Goal: Task Accomplishment & Management: Manage account settings

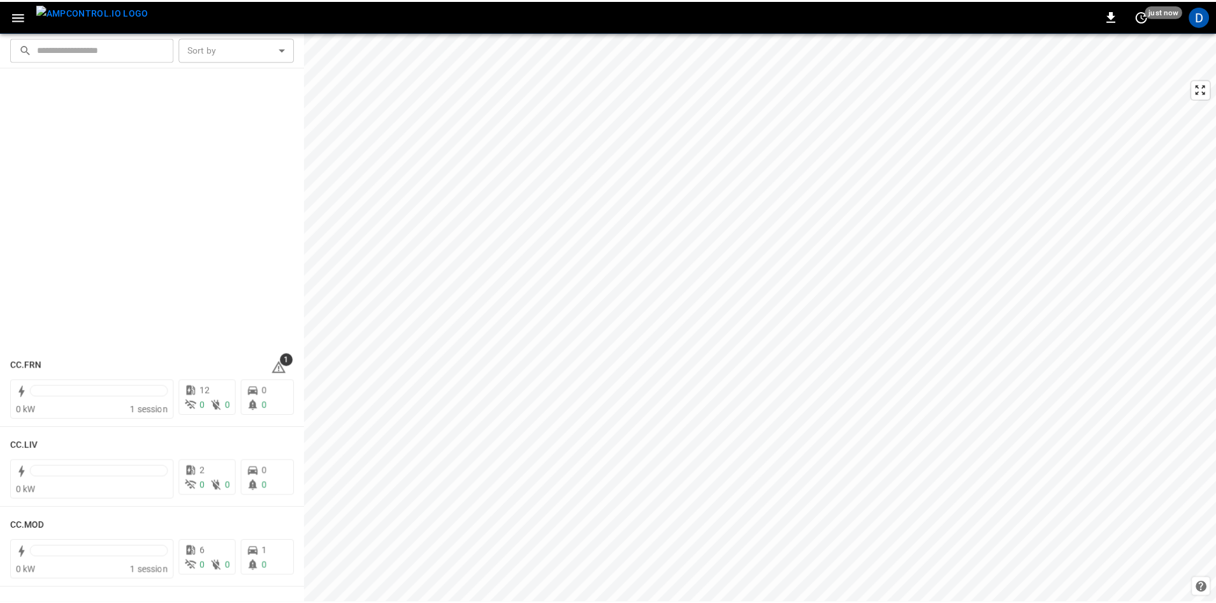
scroll to position [893, 0]
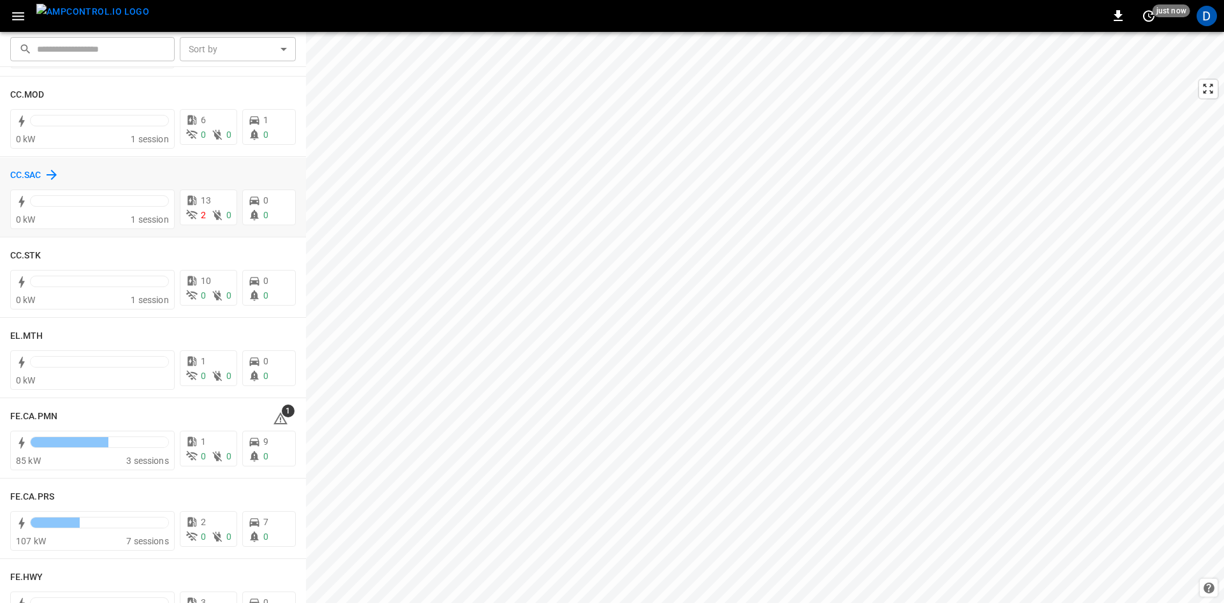
click at [18, 171] on h6 "CC.SAC" at bounding box center [25, 175] width 31 height 14
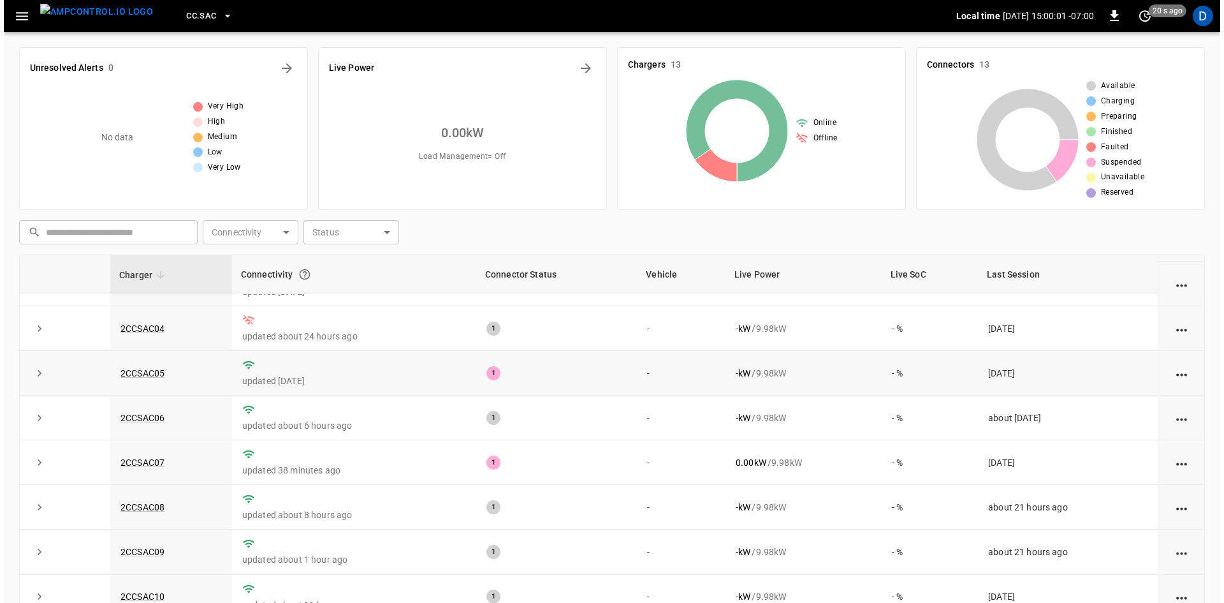
scroll to position [128, 0]
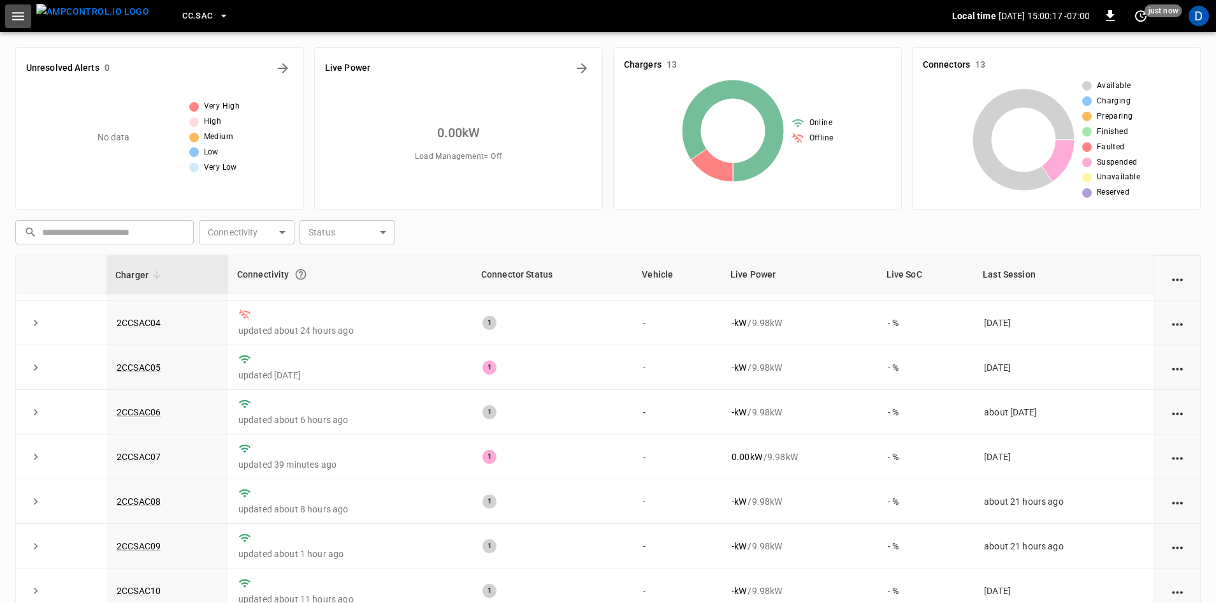
click at [15, 16] on icon "button" at bounding box center [18, 16] width 12 height 8
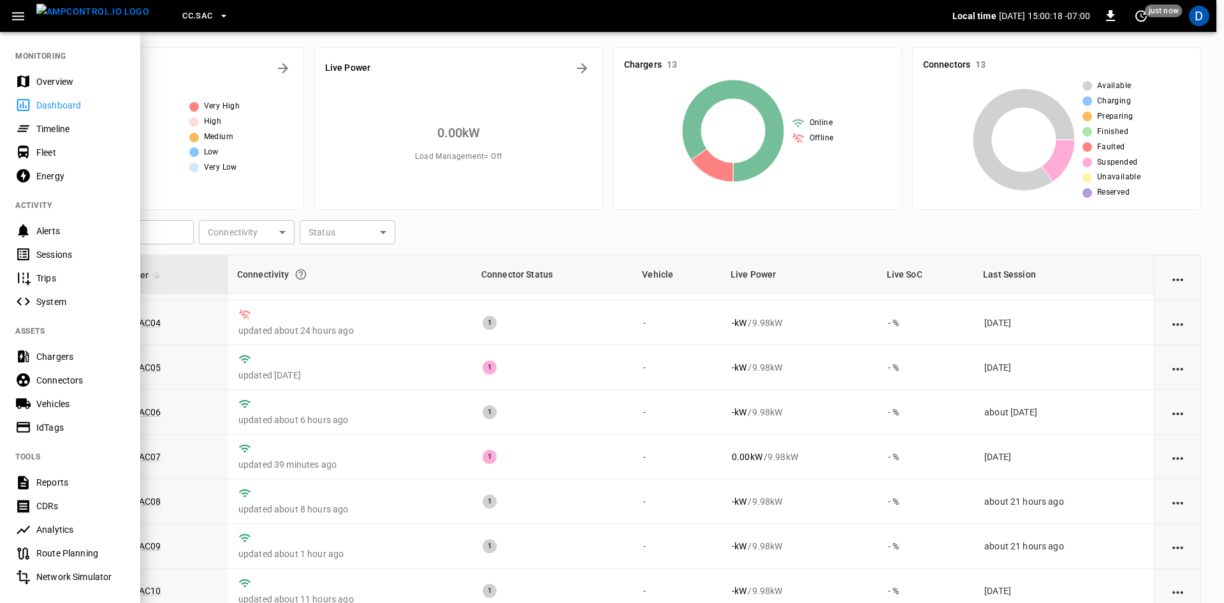
click at [87, 80] on div "Overview" at bounding box center [80, 81] width 89 height 13
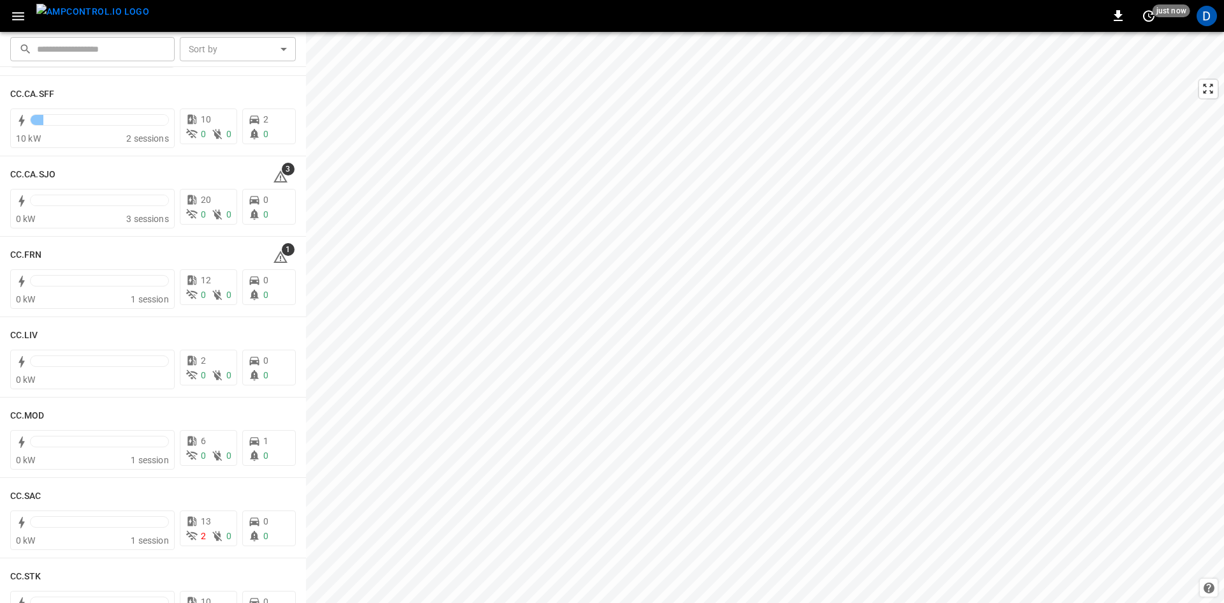
scroll to position [574, 0]
click at [36, 492] on h6 "CC.SAC" at bounding box center [25, 494] width 31 height 14
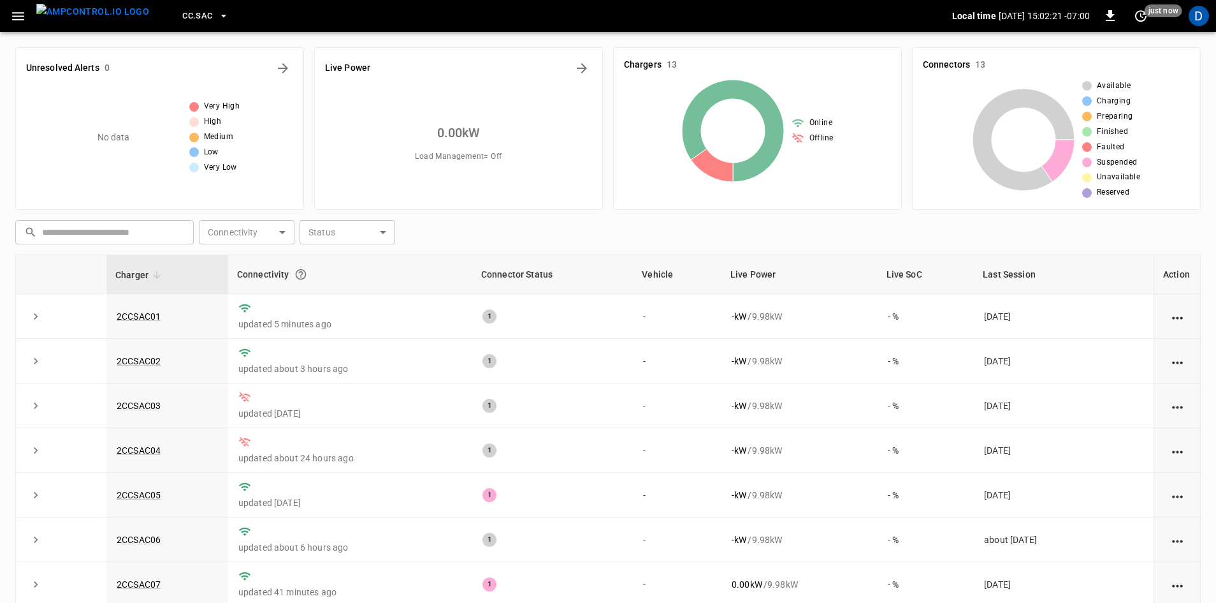
click at [182, 17] on span "CC.SAC" at bounding box center [197, 16] width 30 height 15
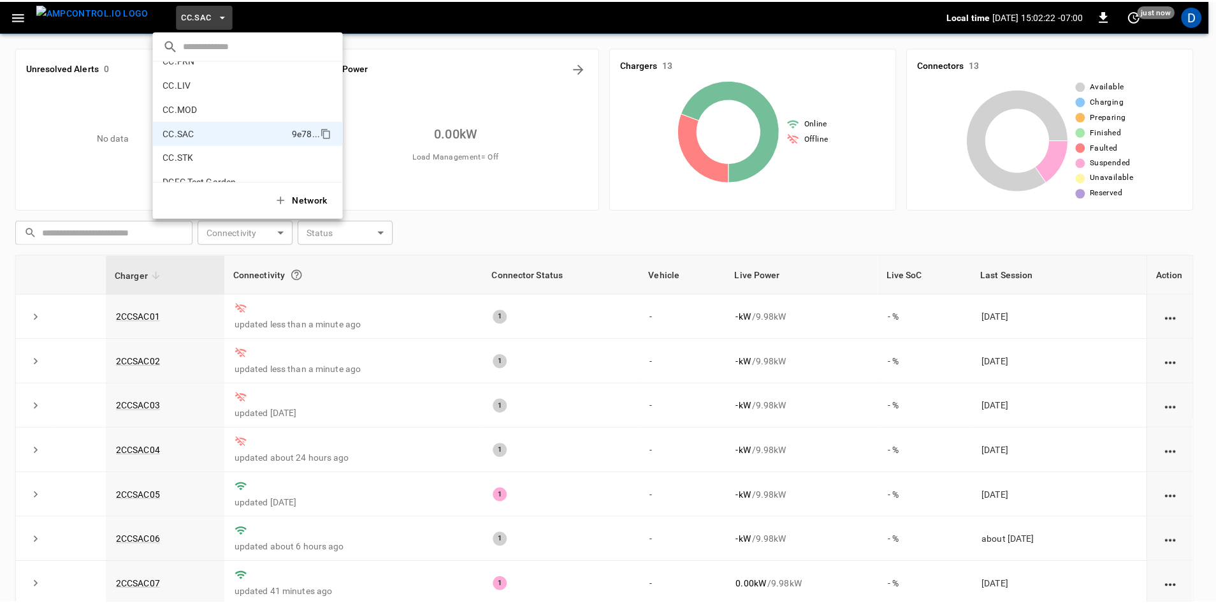
scroll to position [208, 0]
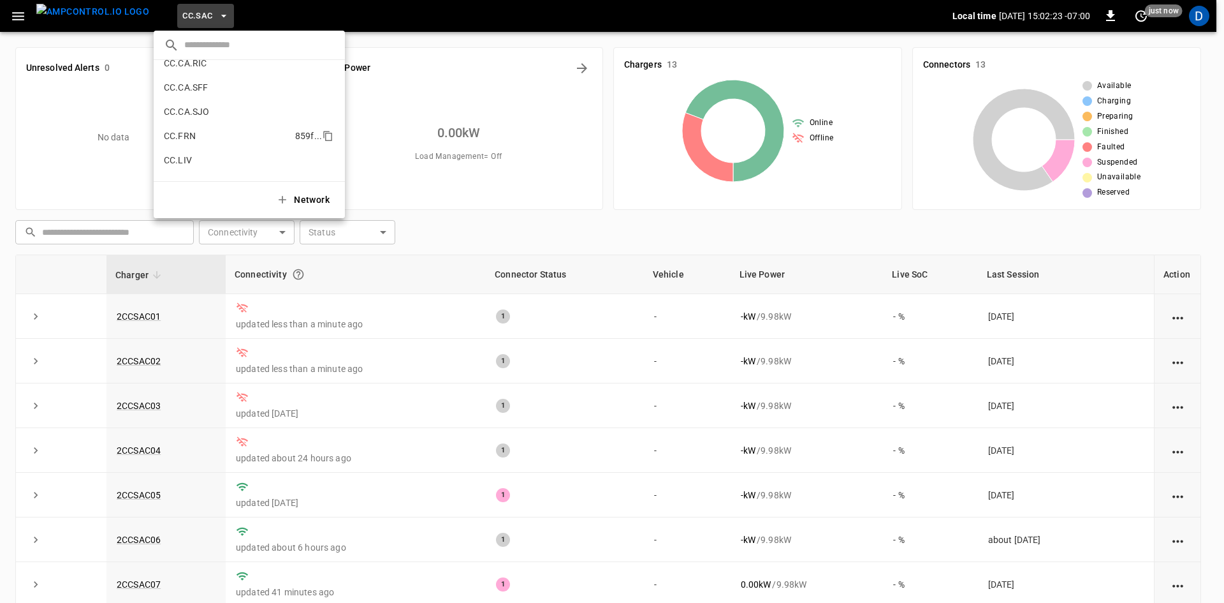
click at [217, 135] on p "CC.FRN" at bounding box center [227, 135] width 126 height 13
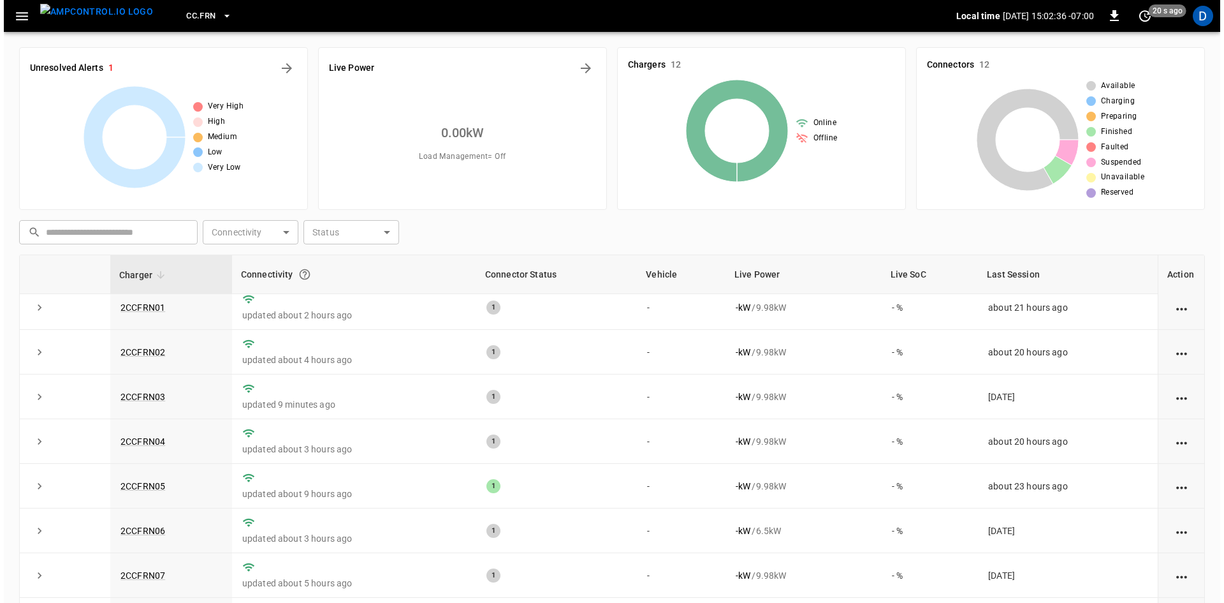
scroll to position [0, 0]
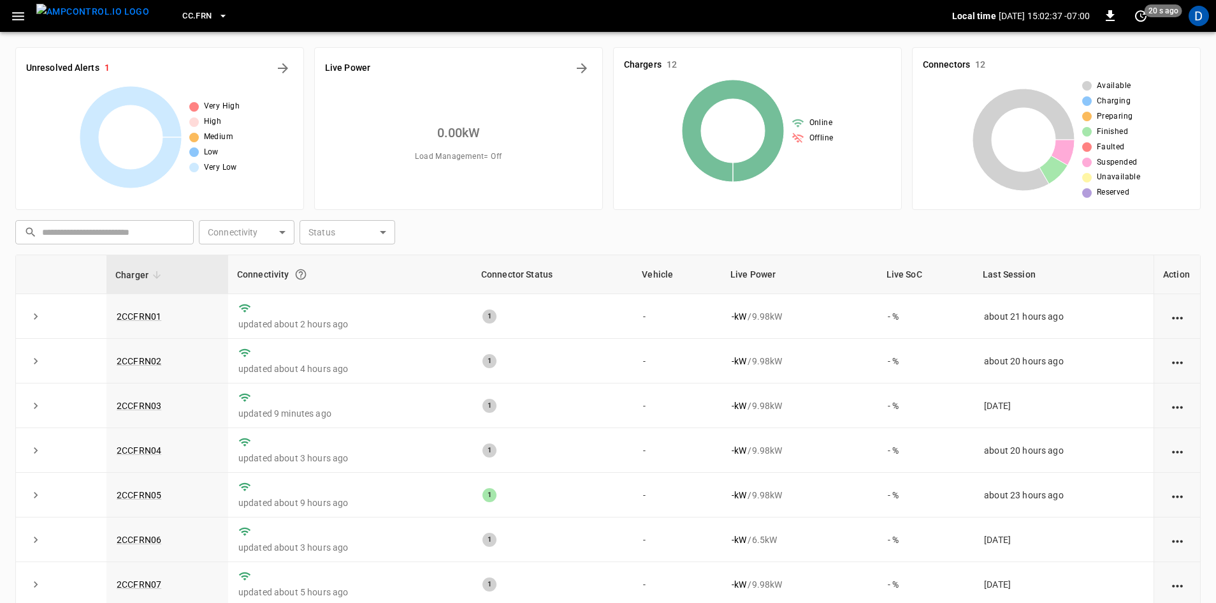
click at [23, 15] on icon "button" at bounding box center [18, 16] width 16 height 16
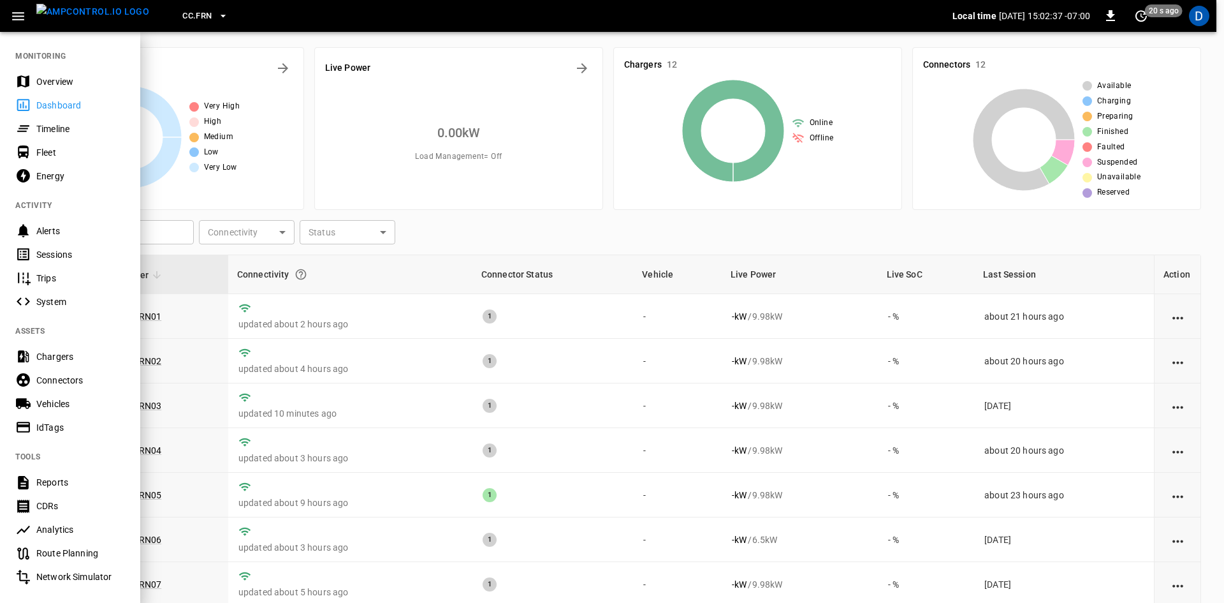
click at [55, 80] on div "Overview" at bounding box center [80, 81] width 89 height 13
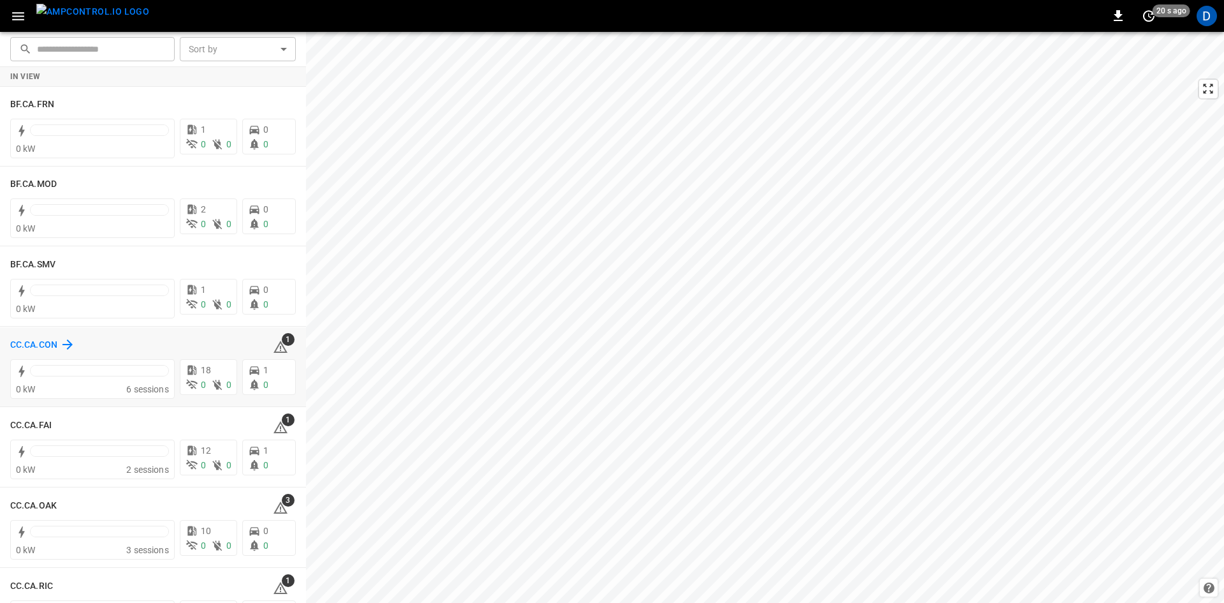
click at [60, 347] on icon at bounding box center [67, 344] width 15 height 15
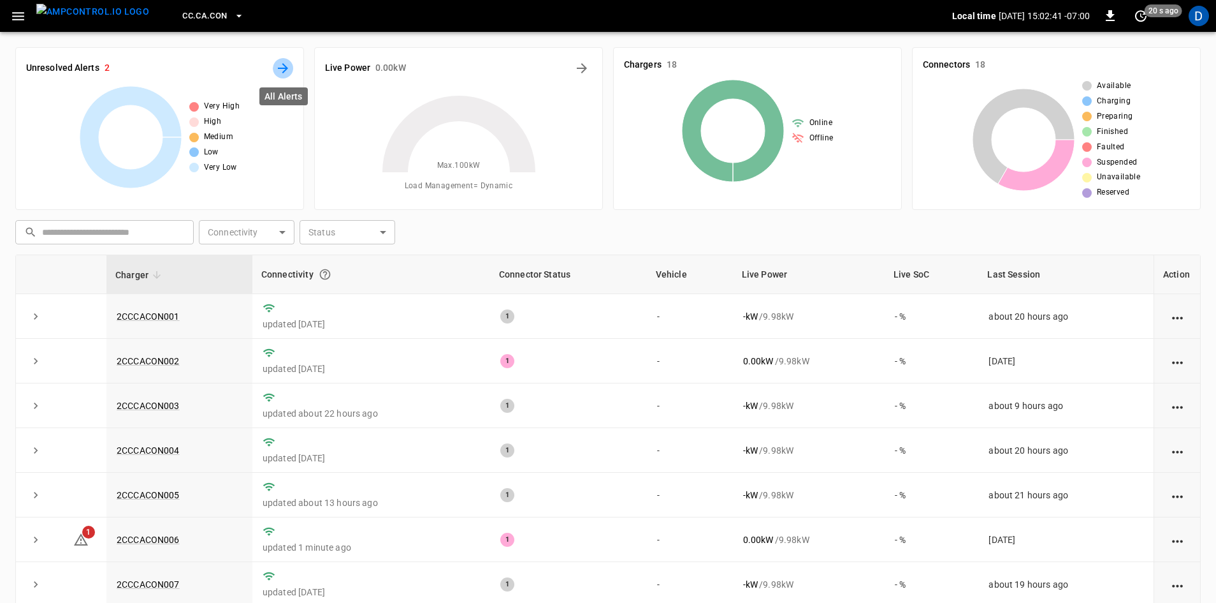
click at [281, 71] on icon "All Alerts" at bounding box center [282, 68] width 15 height 15
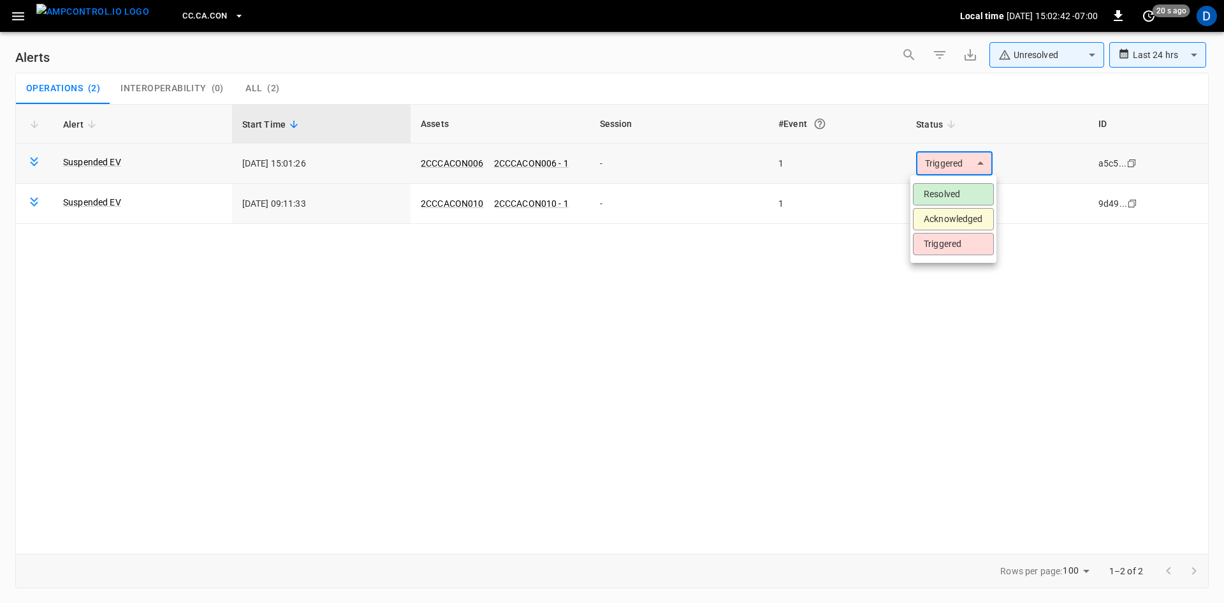
click at [958, 166] on body "**********" at bounding box center [612, 299] width 1224 height 598
click at [954, 184] on li "Resolved" at bounding box center [953, 194] width 81 height 22
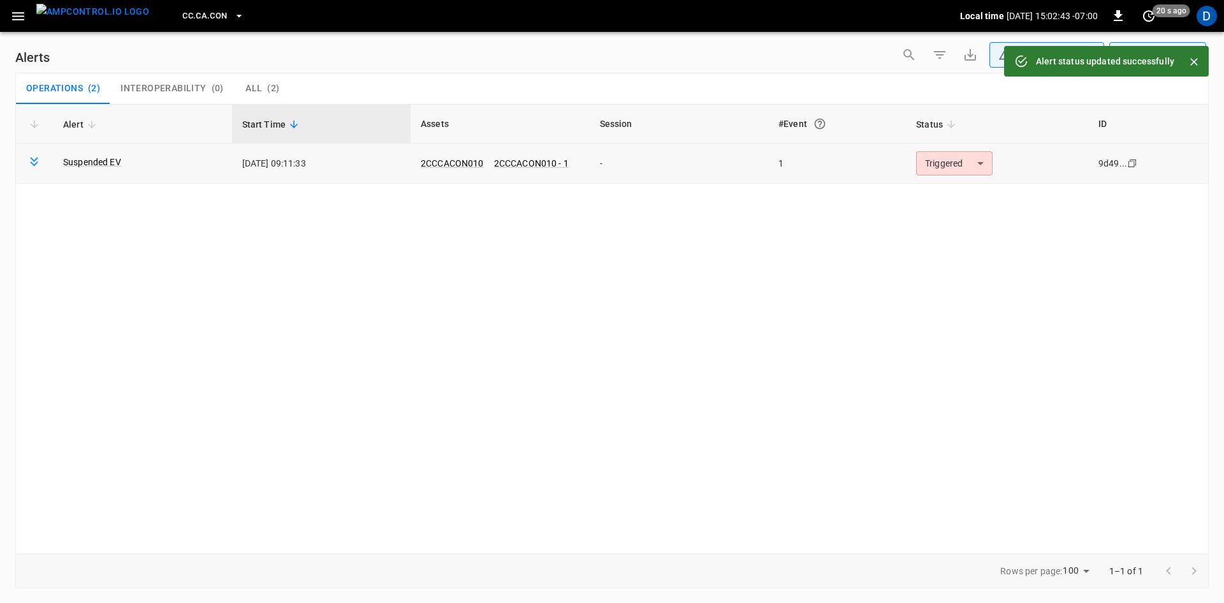
click at [947, 163] on body "**********" at bounding box center [612, 299] width 1224 height 598
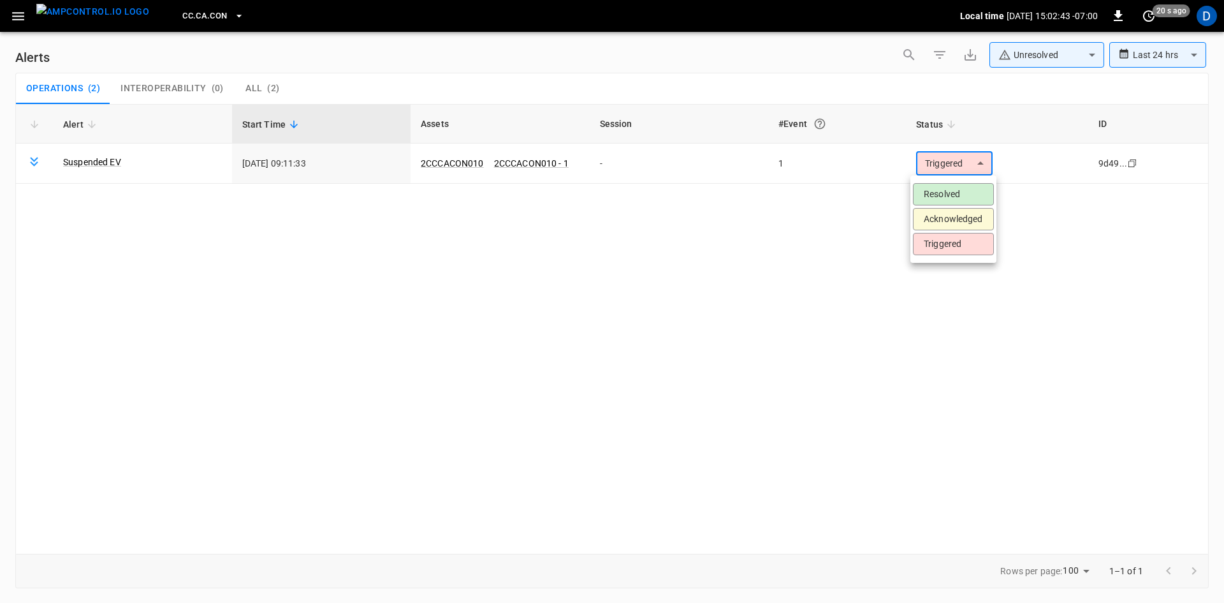
click at [944, 187] on li "Resolved" at bounding box center [953, 194] width 81 height 22
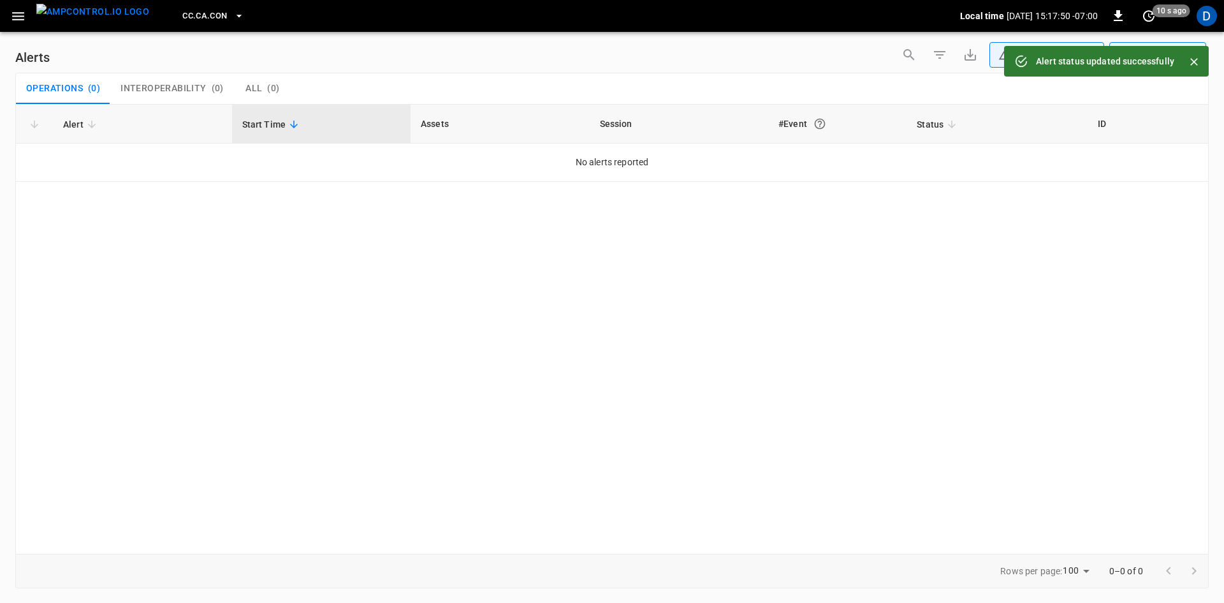
click at [311, 258] on div "Alert Start Time Assets Session #Event Status ID No alerts reported" at bounding box center [612, 328] width 1194 height 449
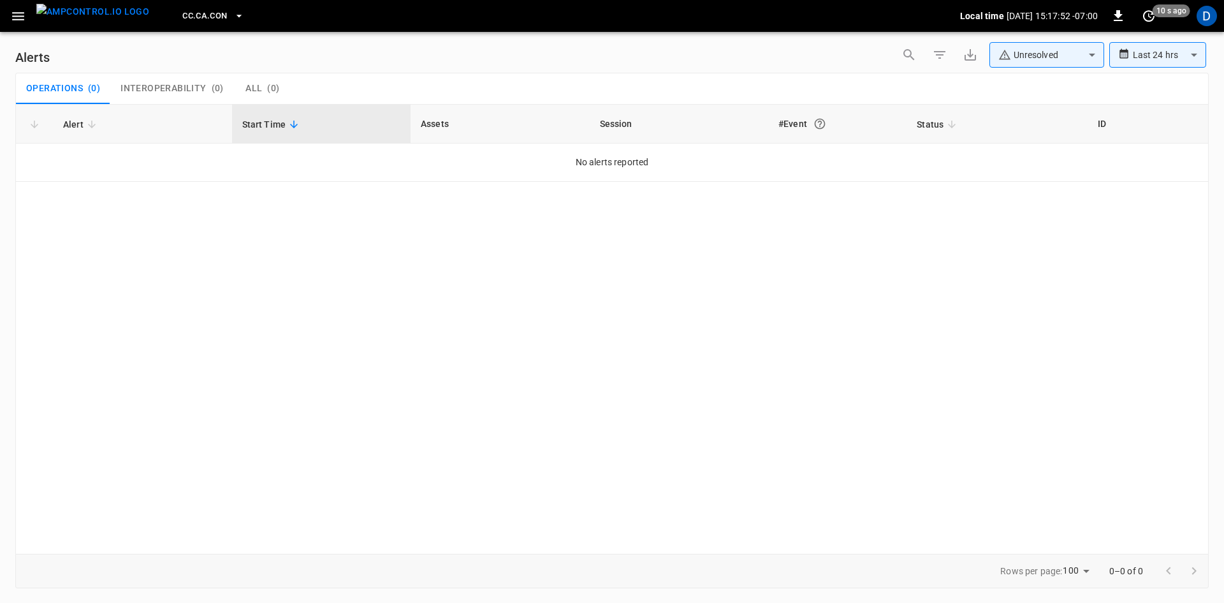
click at [23, 15] on icon "button" at bounding box center [18, 16] width 16 height 16
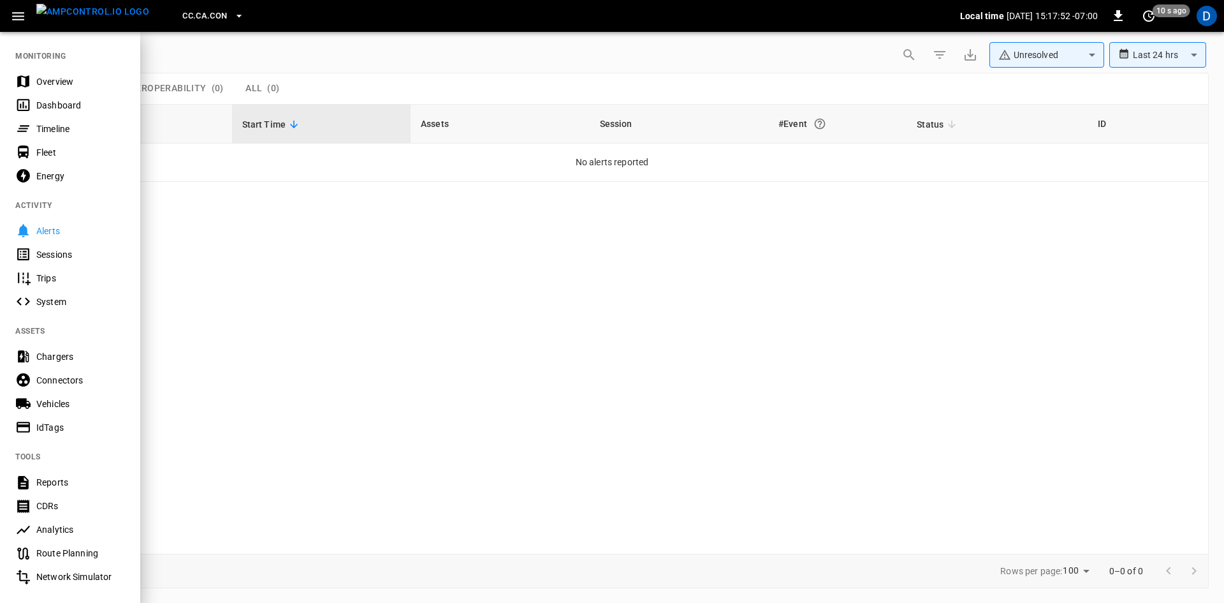
click at [48, 88] on div "Overview" at bounding box center [70, 81] width 140 height 24
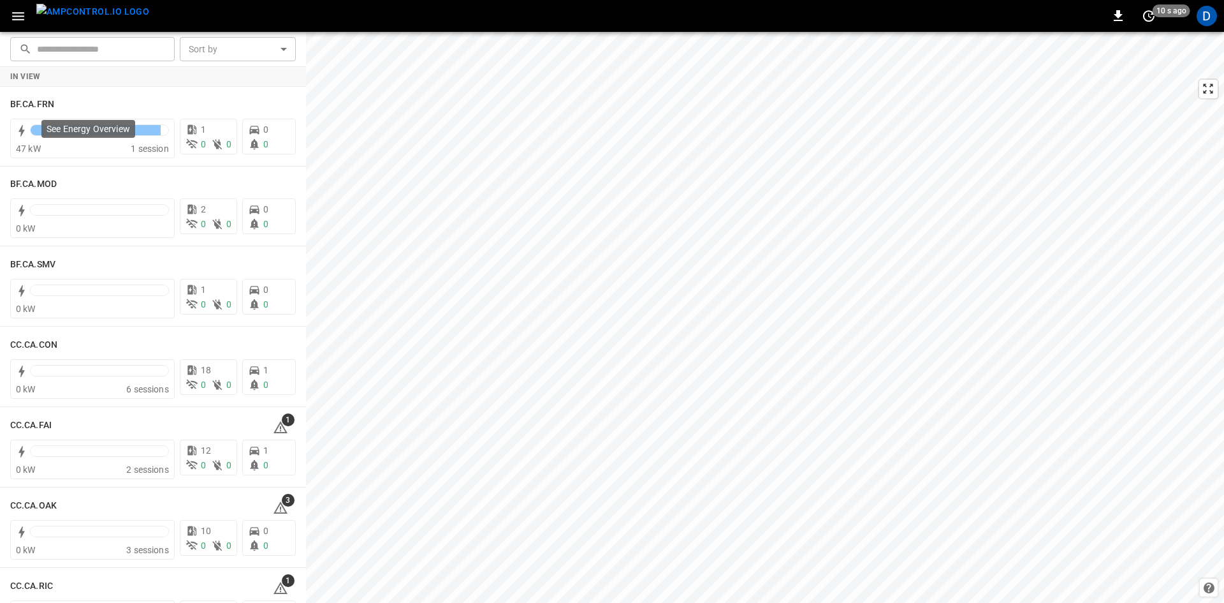
scroll to position [191, 0]
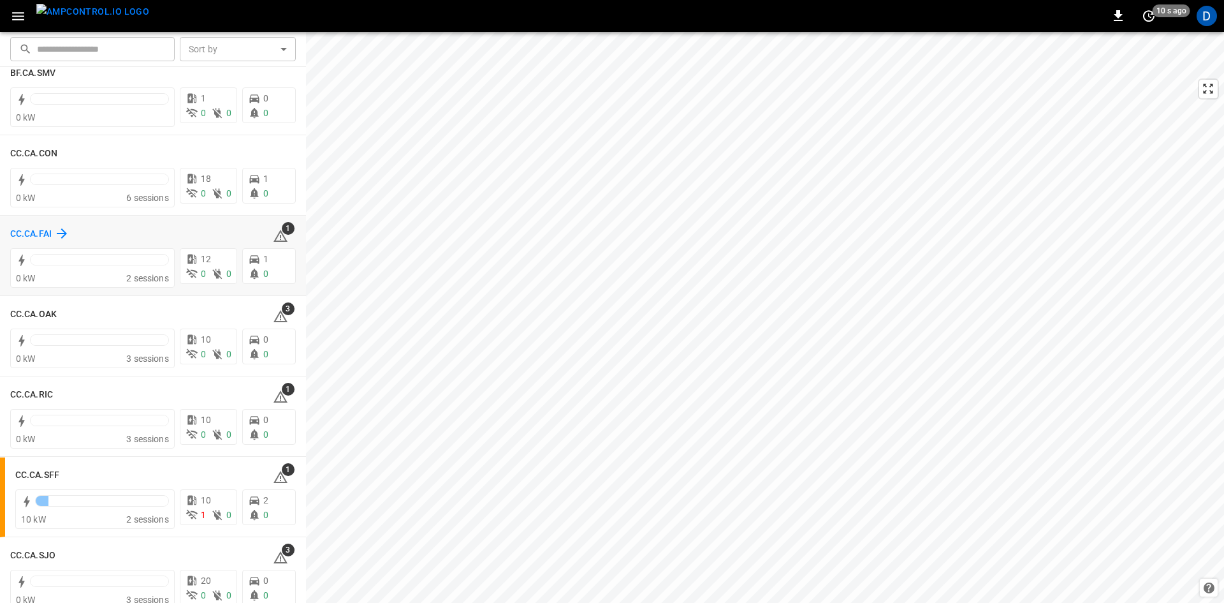
click at [40, 238] on h6 "CC.CA.FAI" at bounding box center [30, 234] width 41 height 14
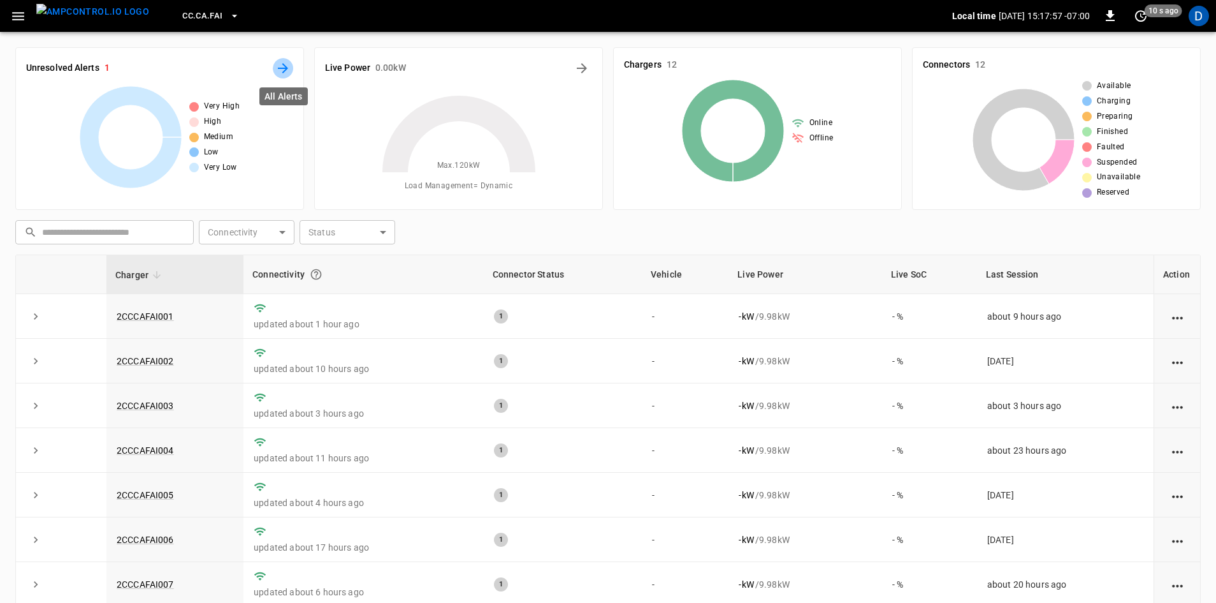
click at [284, 69] on icon "All Alerts" at bounding box center [283, 68] width 10 height 10
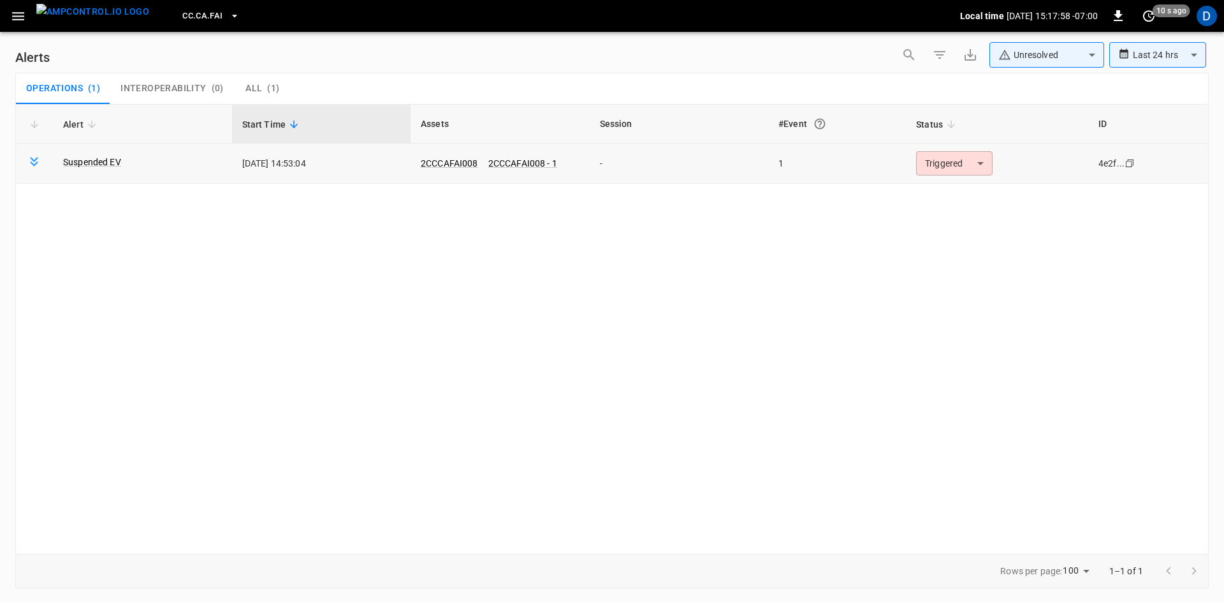
click at [965, 161] on body "**********" at bounding box center [612, 299] width 1224 height 598
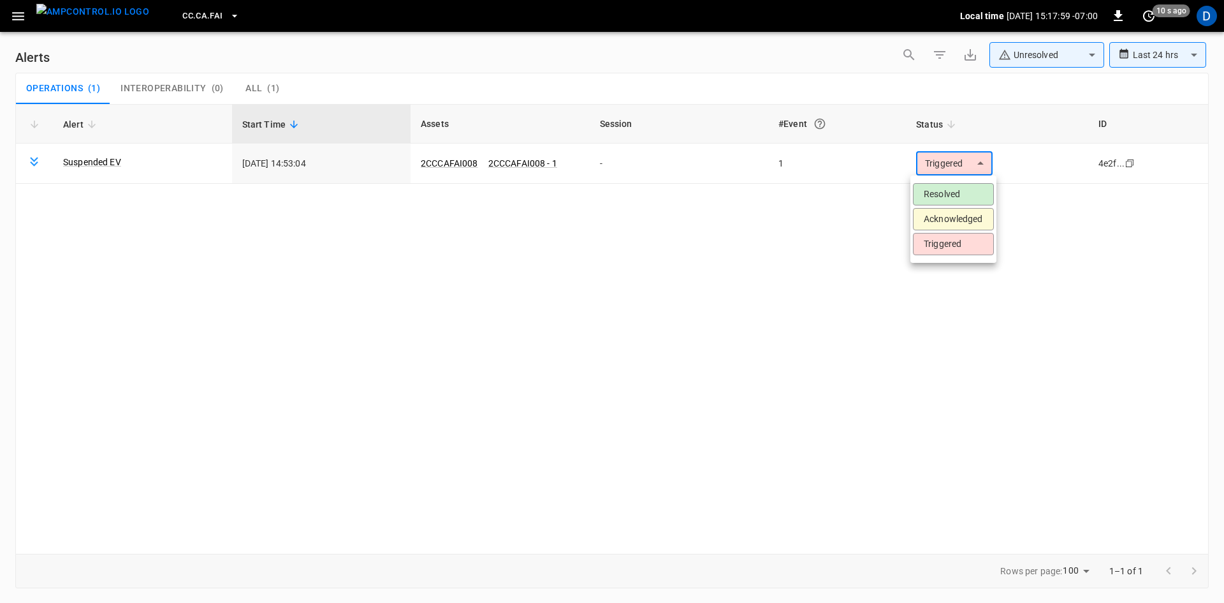
click at [942, 193] on li "Resolved" at bounding box center [953, 194] width 81 height 22
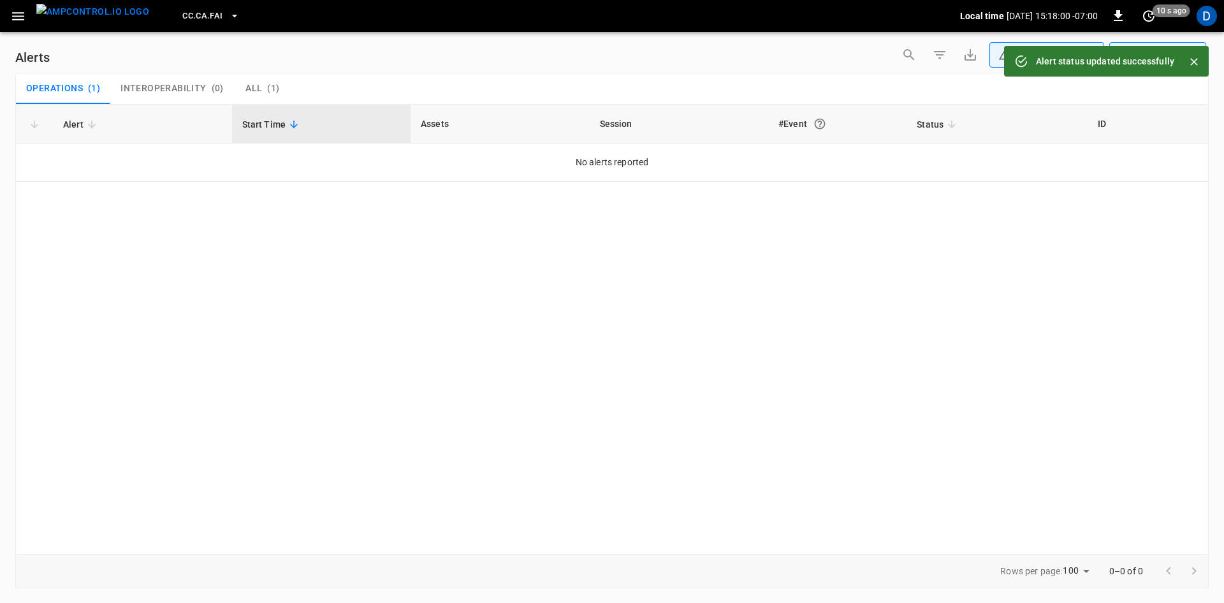
click at [182, 20] on span "CC.CA.FAI" at bounding box center [202, 16] width 40 height 15
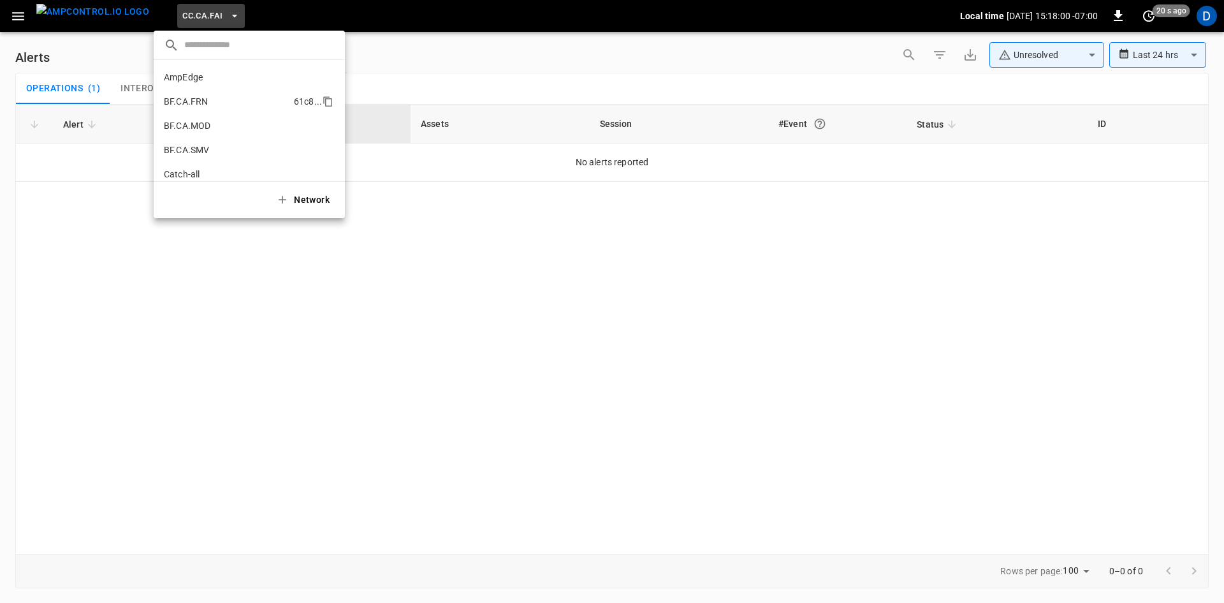
scroll to position [142, 0]
click at [208, 106] on p "CC.CA.OAK" at bounding box center [226, 105] width 124 height 13
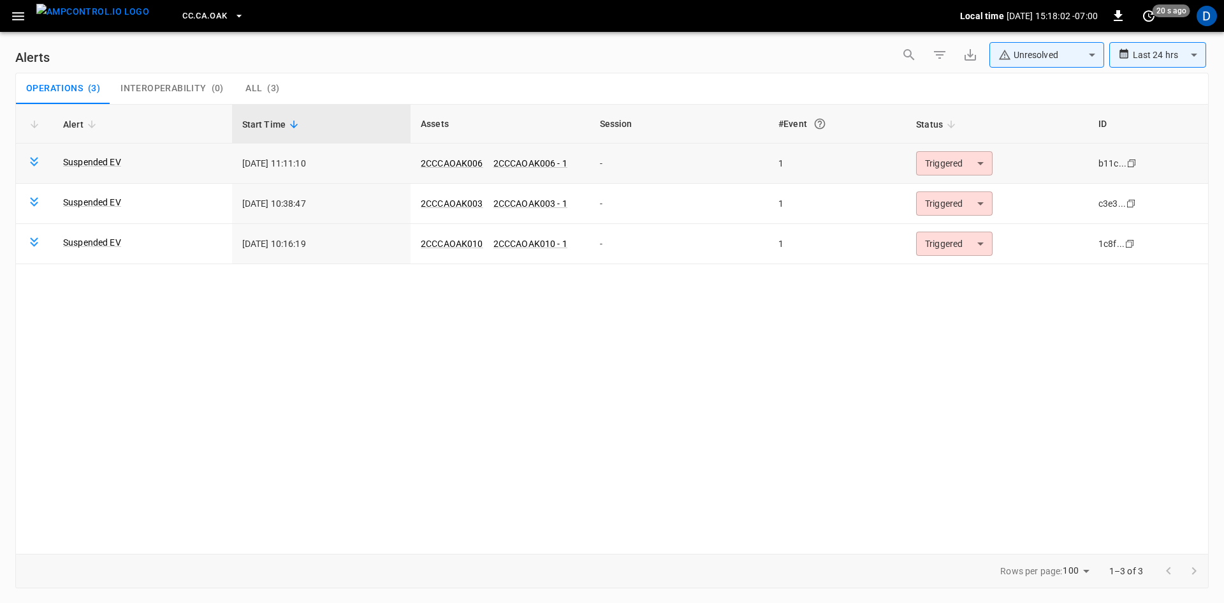
click at [955, 167] on body "**********" at bounding box center [612, 299] width 1224 height 598
click at [947, 187] on li "Resolved" at bounding box center [953, 194] width 81 height 22
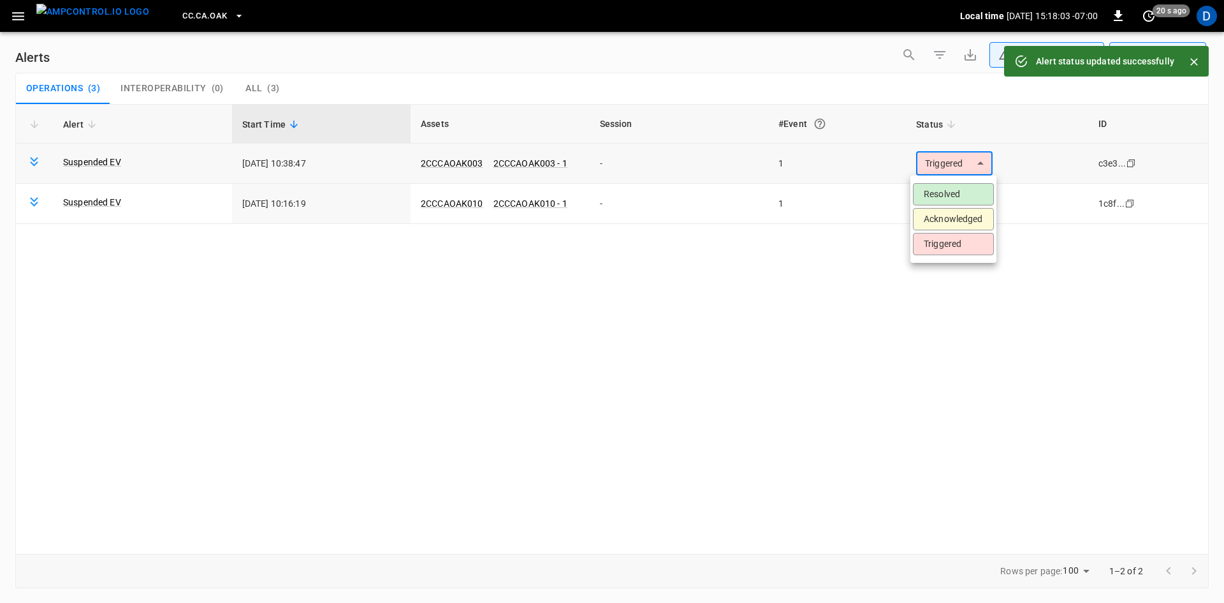
click at [940, 166] on body "**********" at bounding box center [612, 299] width 1224 height 598
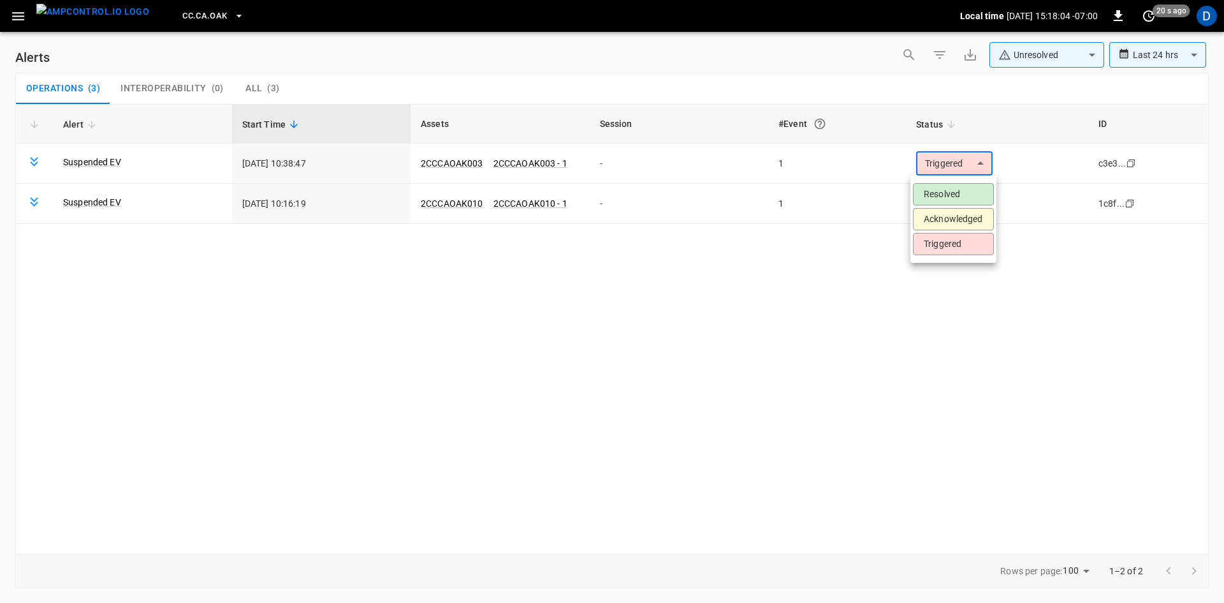
click at [946, 196] on li "Resolved" at bounding box center [953, 194] width 81 height 22
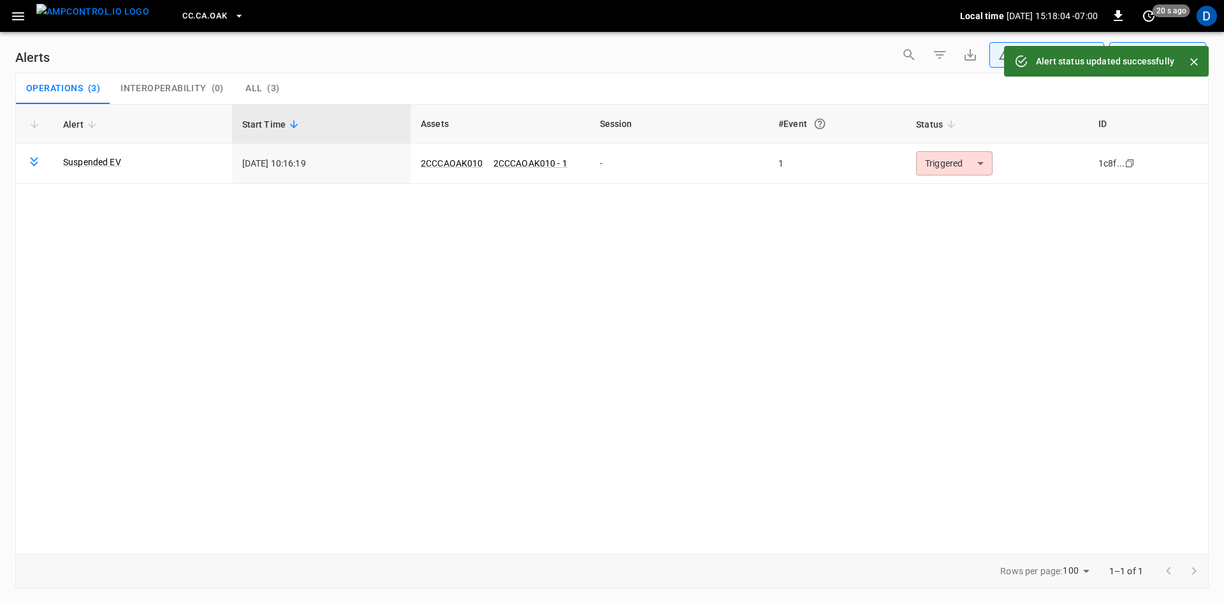
click at [937, 167] on body "**********" at bounding box center [612, 299] width 1224 height 598
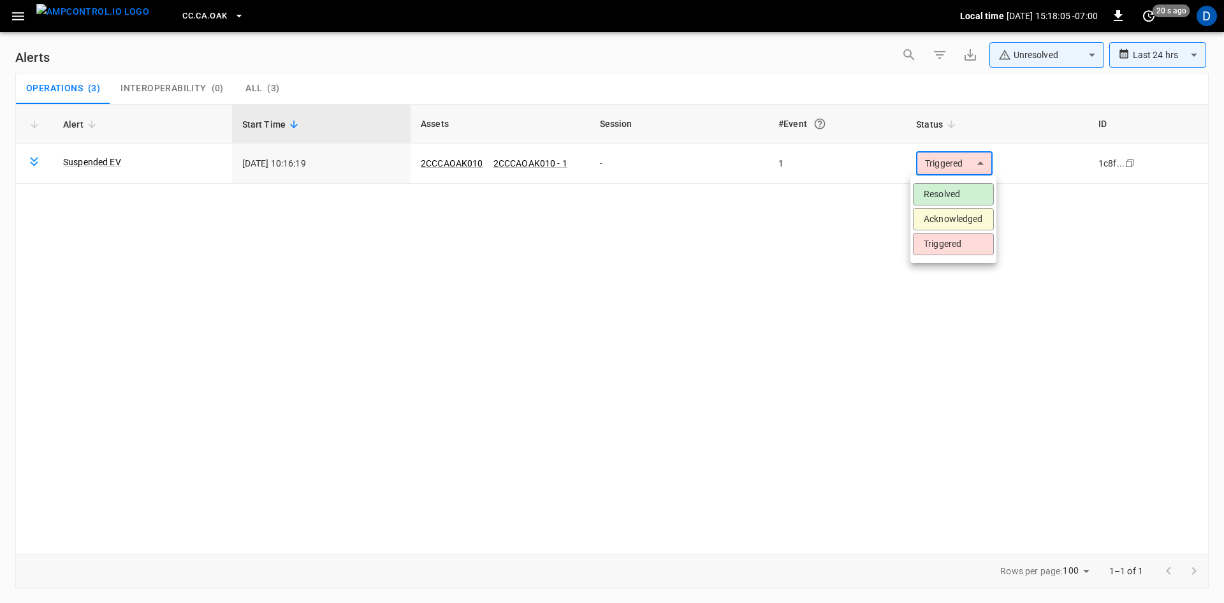
click at [939, 189] on li "Resolved" at bounding box center [953, 194] width 81 height 22
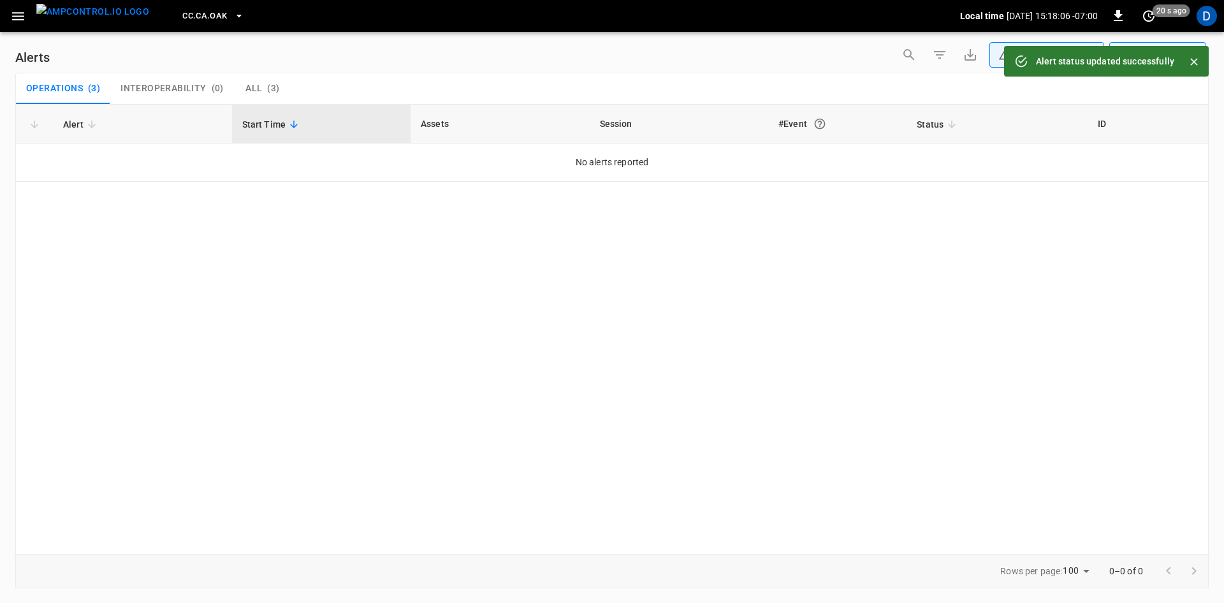
click at [182, 15] on span "CC.CA.OAK" at bounding box center [204, 16] width 45 height 15
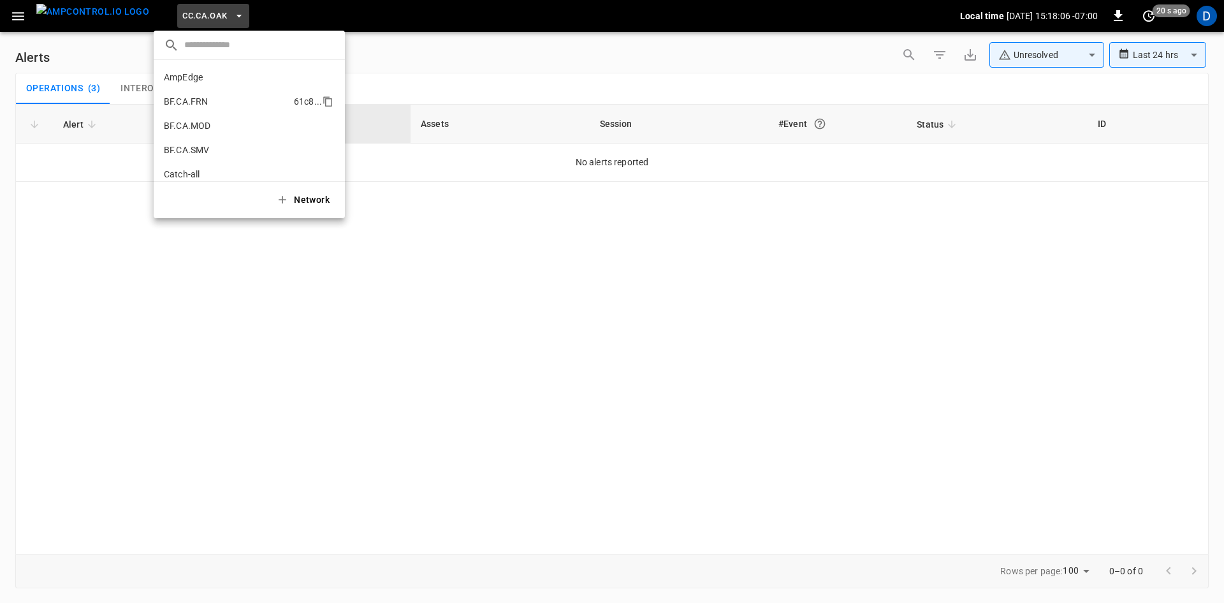
scroll to position [166, 0]
click at [219, 101] on p "CC.CA.RIC" at bounding box center [226, 105] width 125 height 13
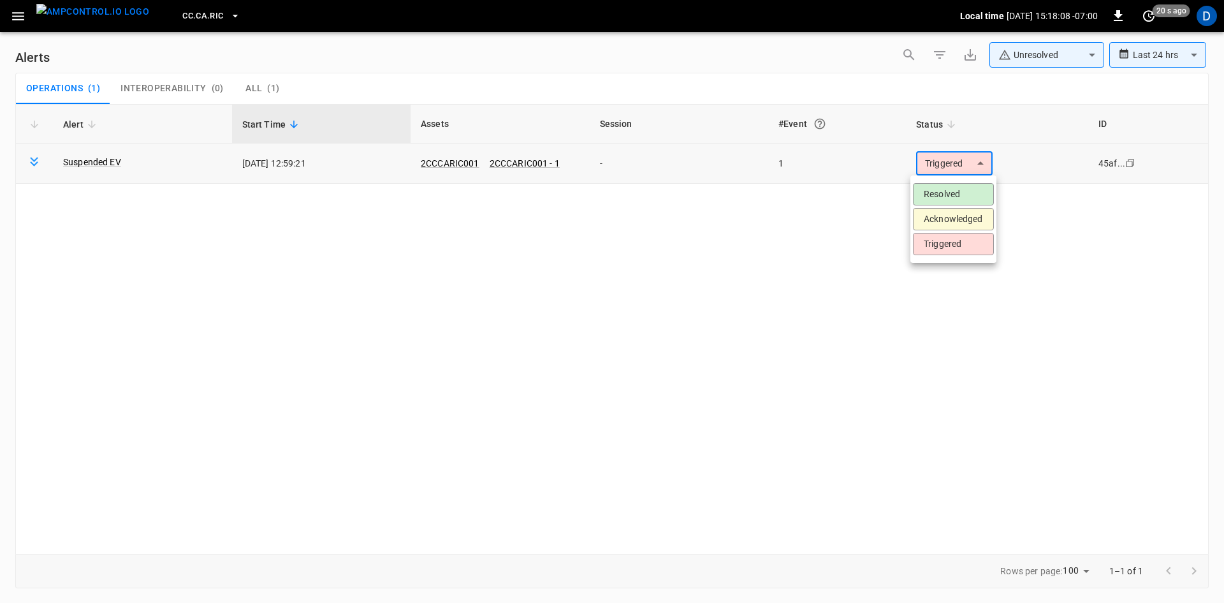
click at [965, 164] on body "**********" at bounding box center [612, 299] width 1224 height 598
click at [956, 191] on li "Resolved" at bounding box center [953, 194] width 81 height 22
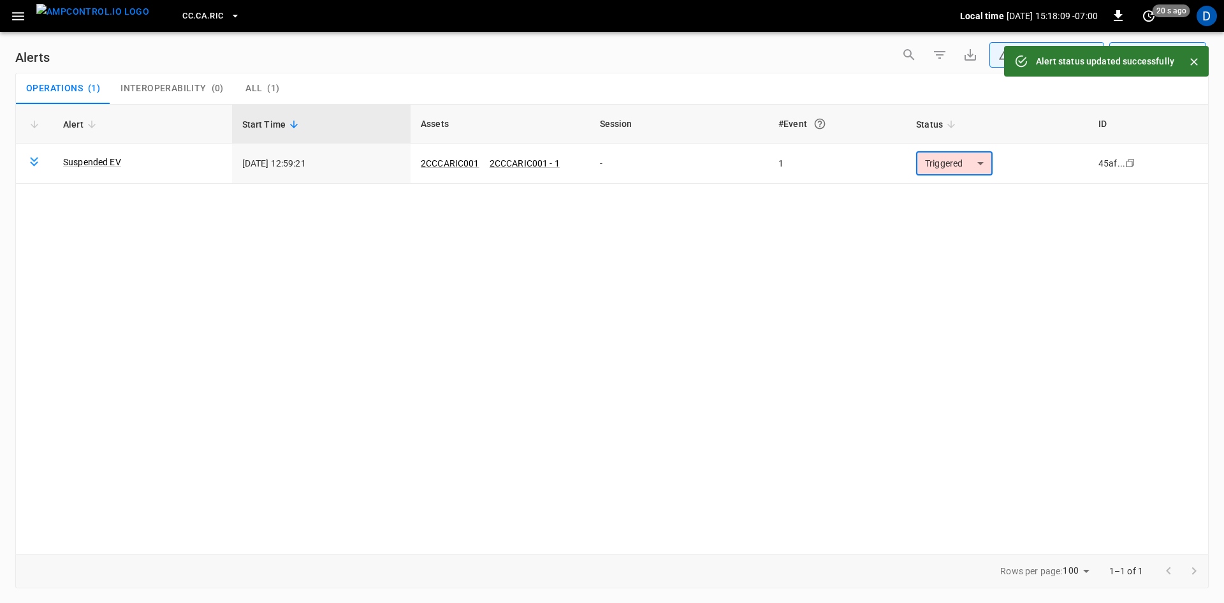
click at [183, 15] on span "CC.CA.RIC" at bounding box center [202, 16] width 41 height 15
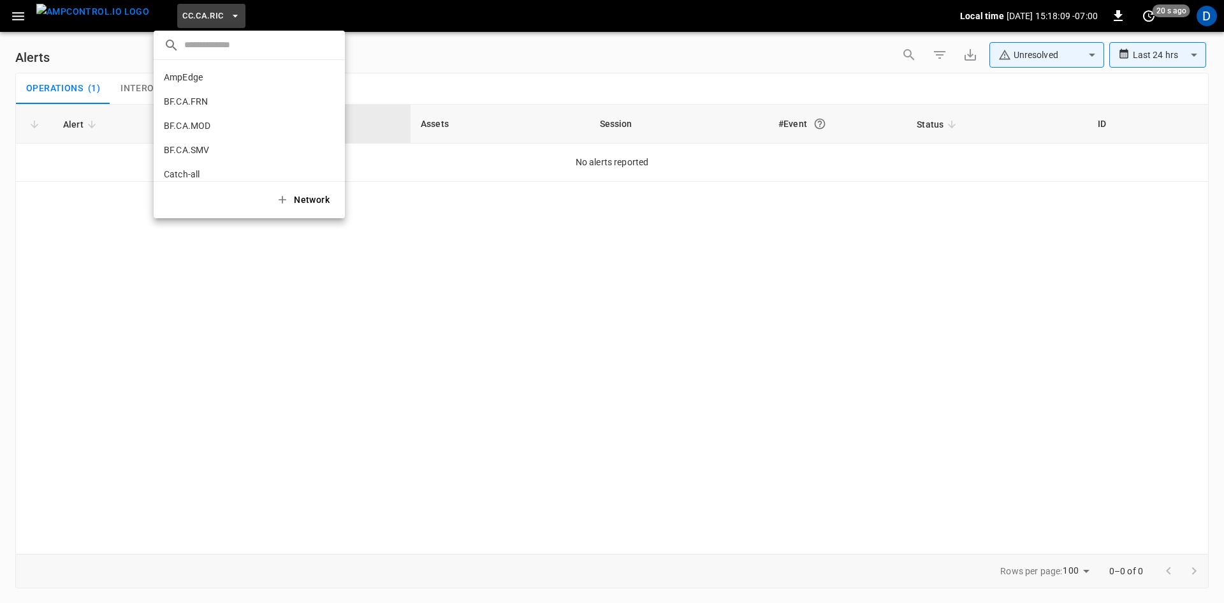
scroll to position [190, 0]
click at [179, 100] on p "CC.CA.SFF" at bounding box center [227, 105] width 126 height 13
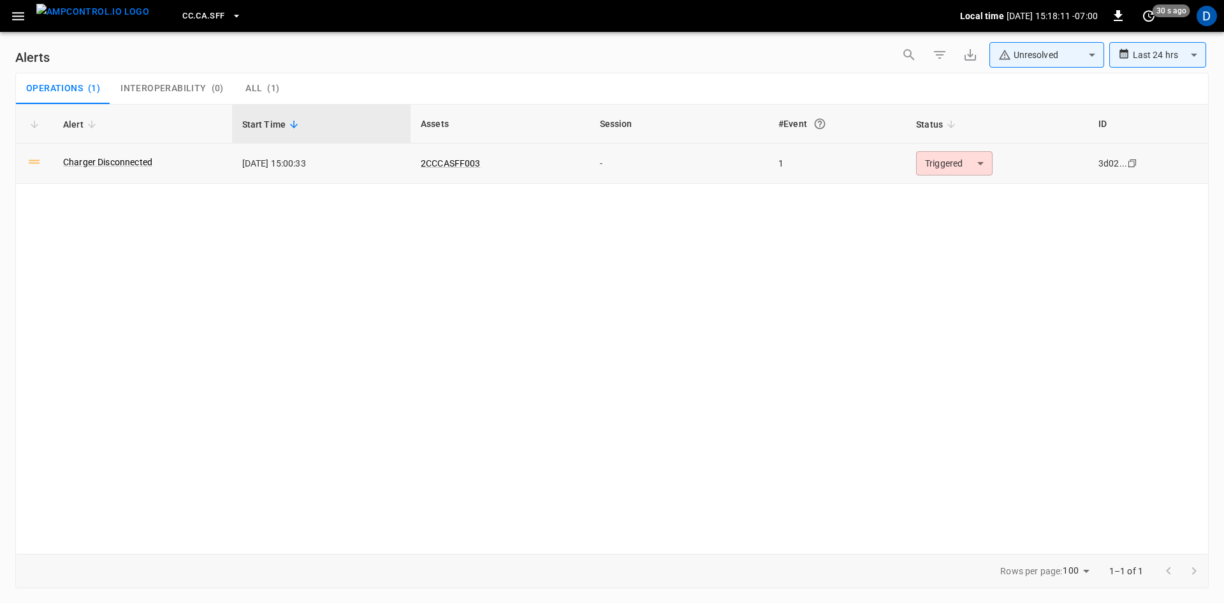
click at [937, 168] on body "**********" at bounding box center [612, 299] width 1224 height 598
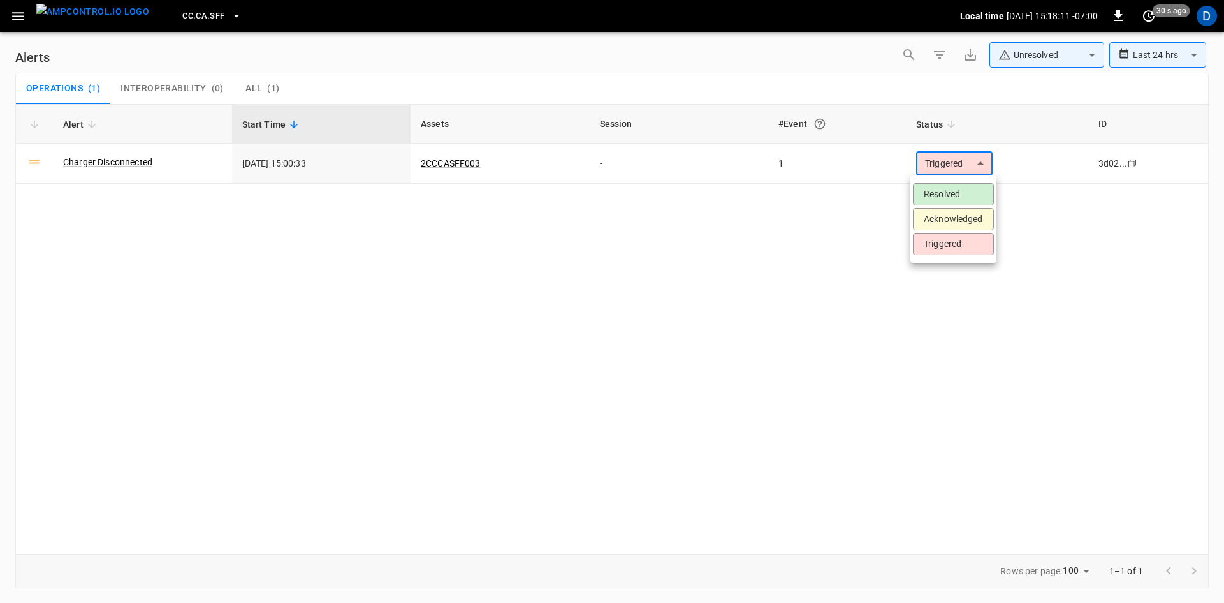
click at [941, 198] on li "Resolved" at bounding box center [953, 194] width 81 height 22
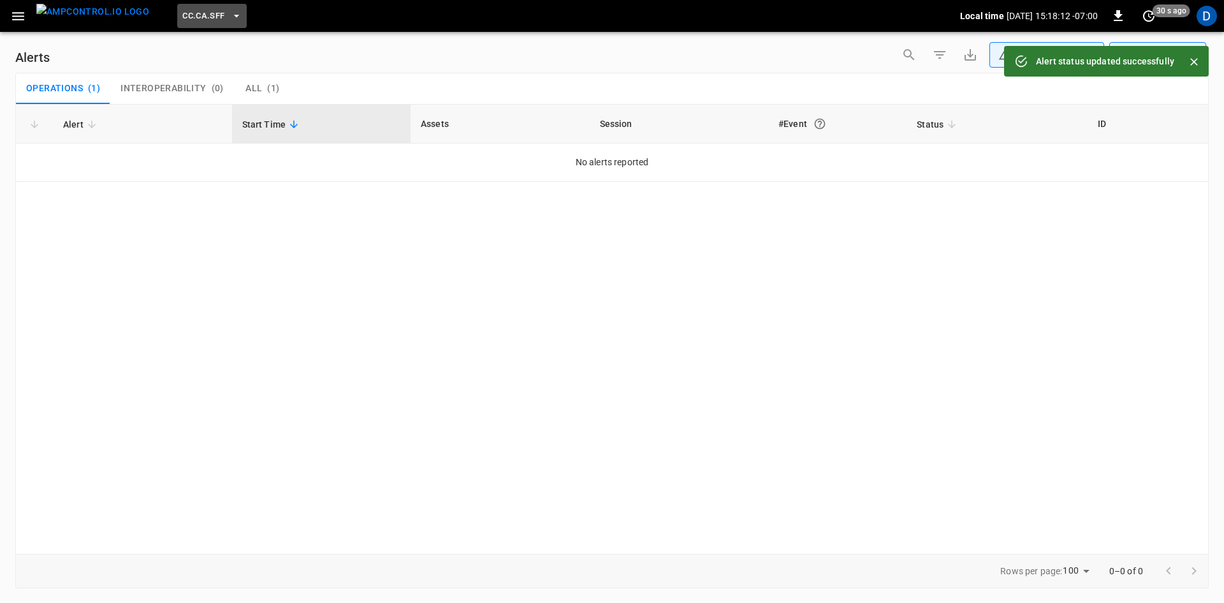
click at [182, 11] on span "CC.CA.SFF" at bounding box center [203, 16] width 42 height 15
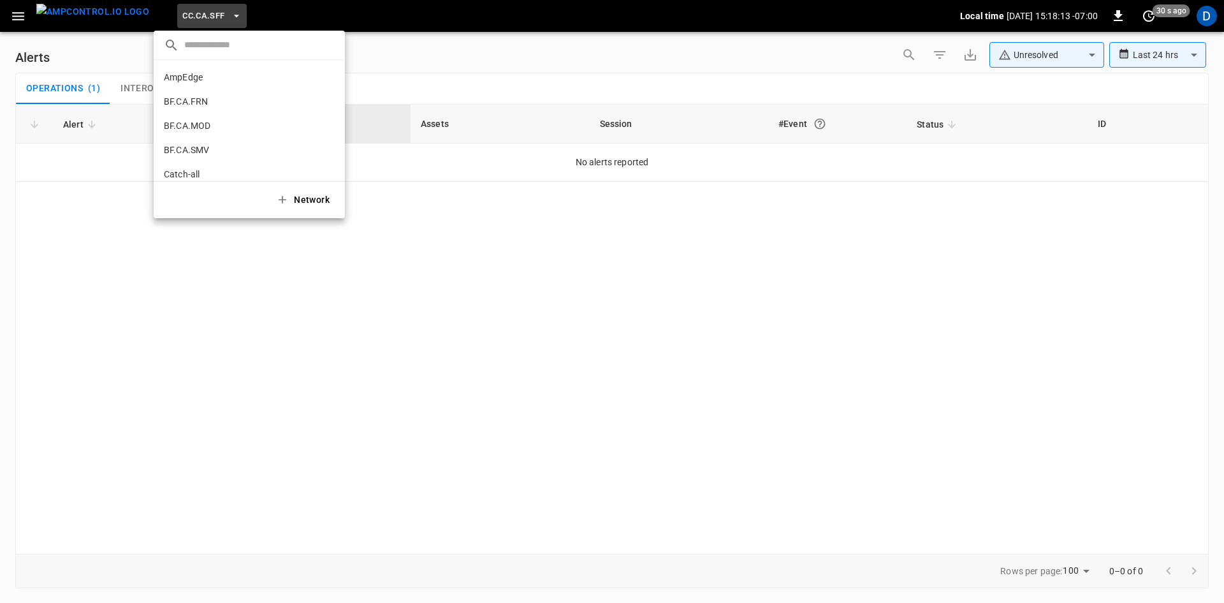
scroll to position [214, 0]
click at [195, 91] on li "CC.CA.SFF f655 ..." at bounding box center [249, 81] width 191 height 24
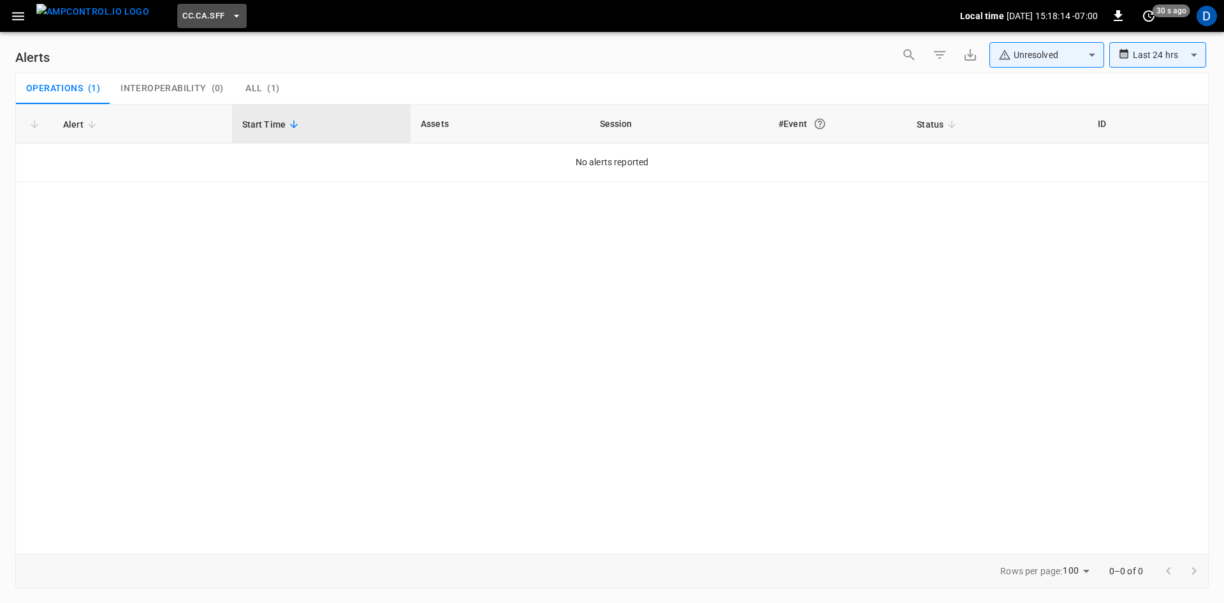
click at [190, 19] on span "CC.CA.SFF" at bounding box center [203, 16] width 42 height 15
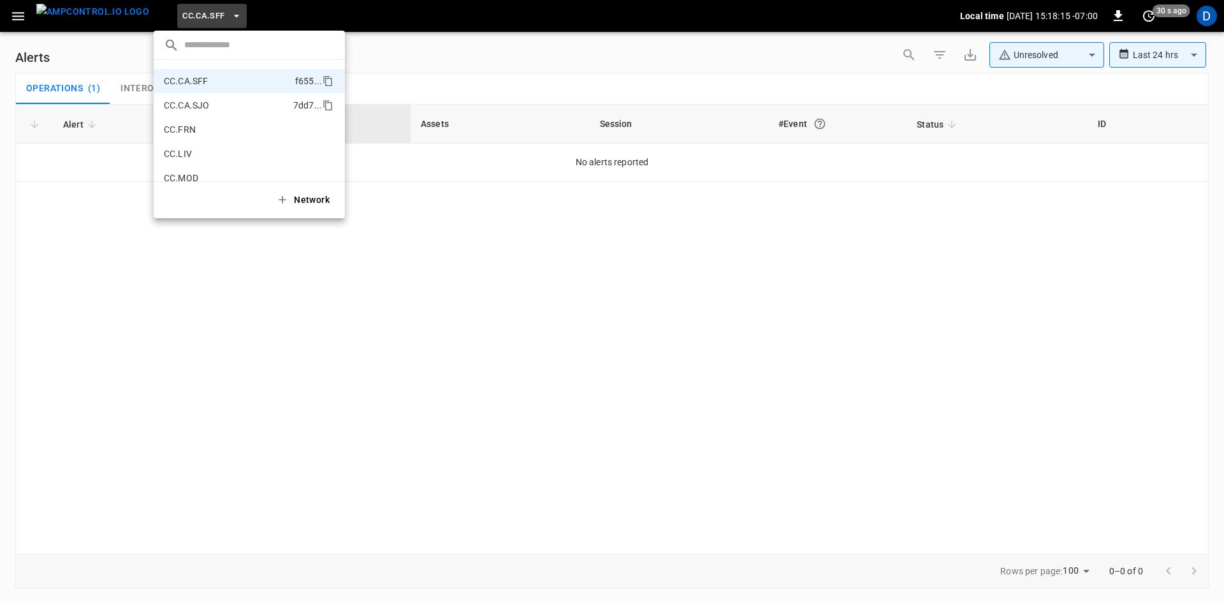
click at [191, 104] on p "CC.CA.SJO" at bounding box center [226, 105] width 124 height 13
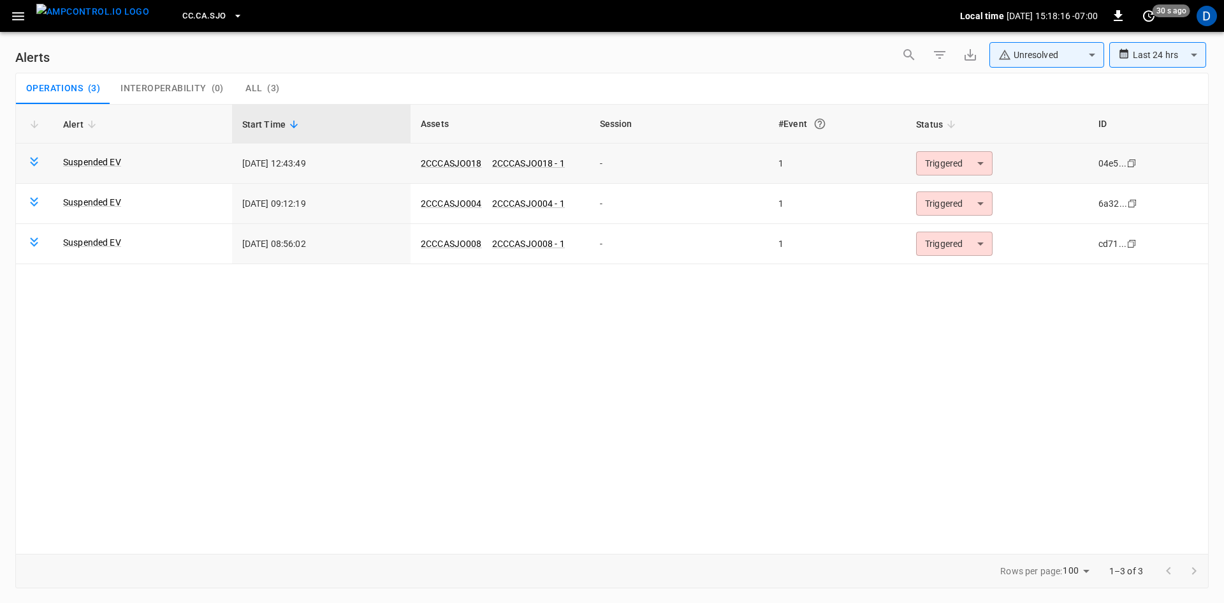
click at [944, 173] on body "**********" at bounding box center [612, 299] width 1224 height 598
click at [942, 191] on li "Resolved" at bounding box center [953, 194] width 81 height 22
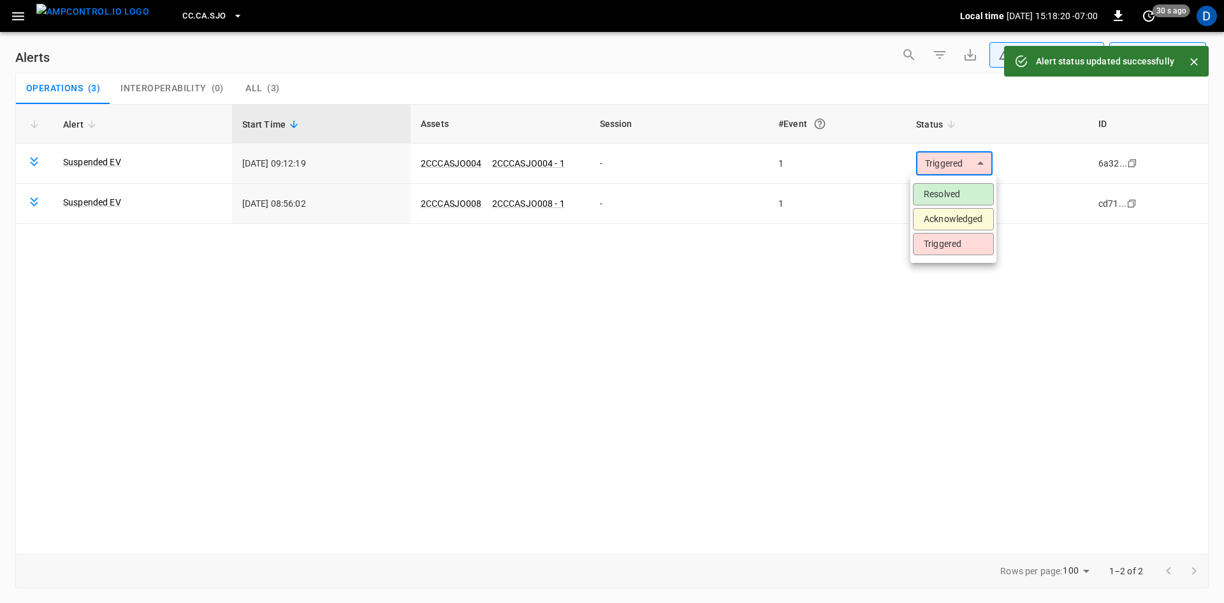
click at [939, 159] on body "**********" at bounding box center [612, 299] width 1224 height 598
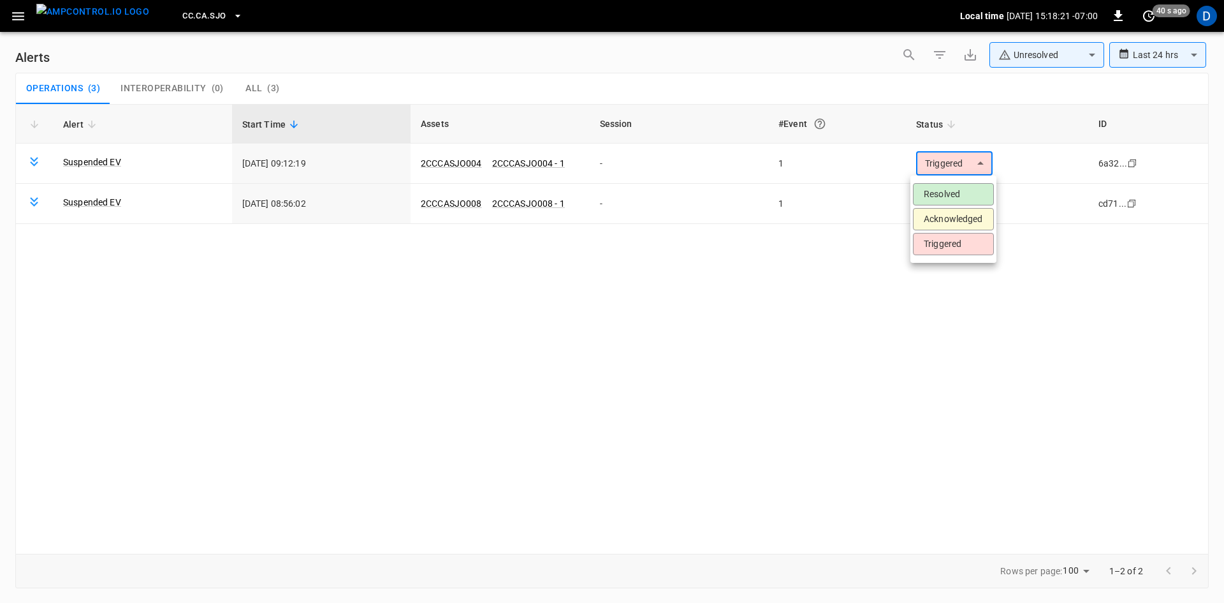
click at [941, 196] on li "Resolved" at bounding box center [953, 194] width 81 height 22
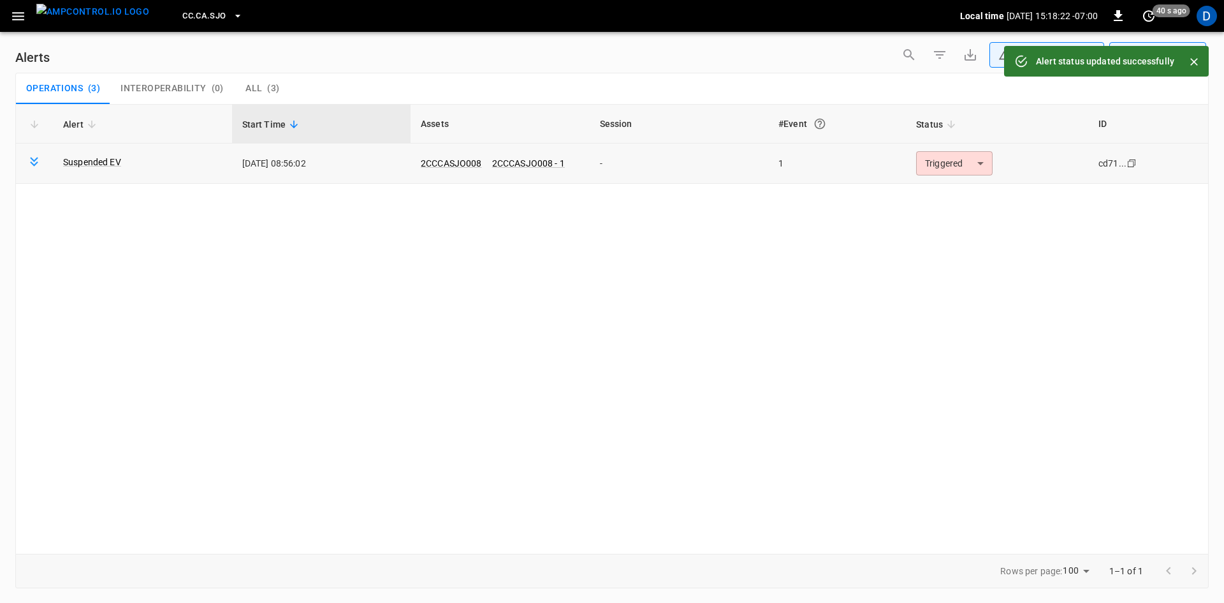
click at [937, 164] on body "**********" at bounding box center [612, 299] width 1224 height 598
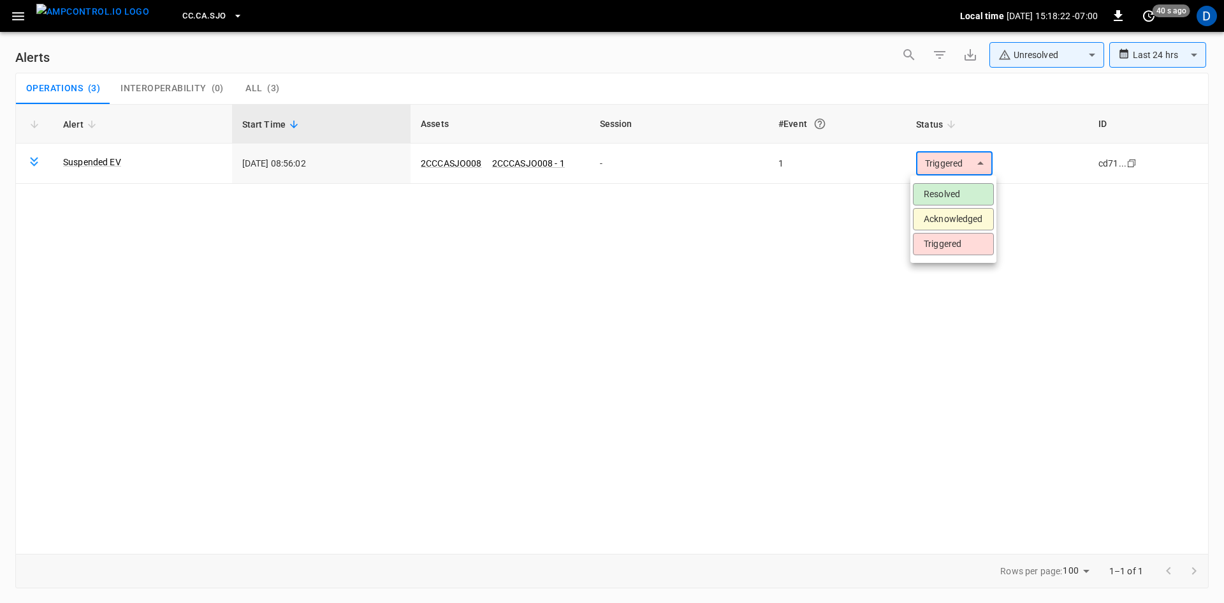
click at [933, 197] on li "Resolved" at bounding box center [953, 194] width 81 height 22
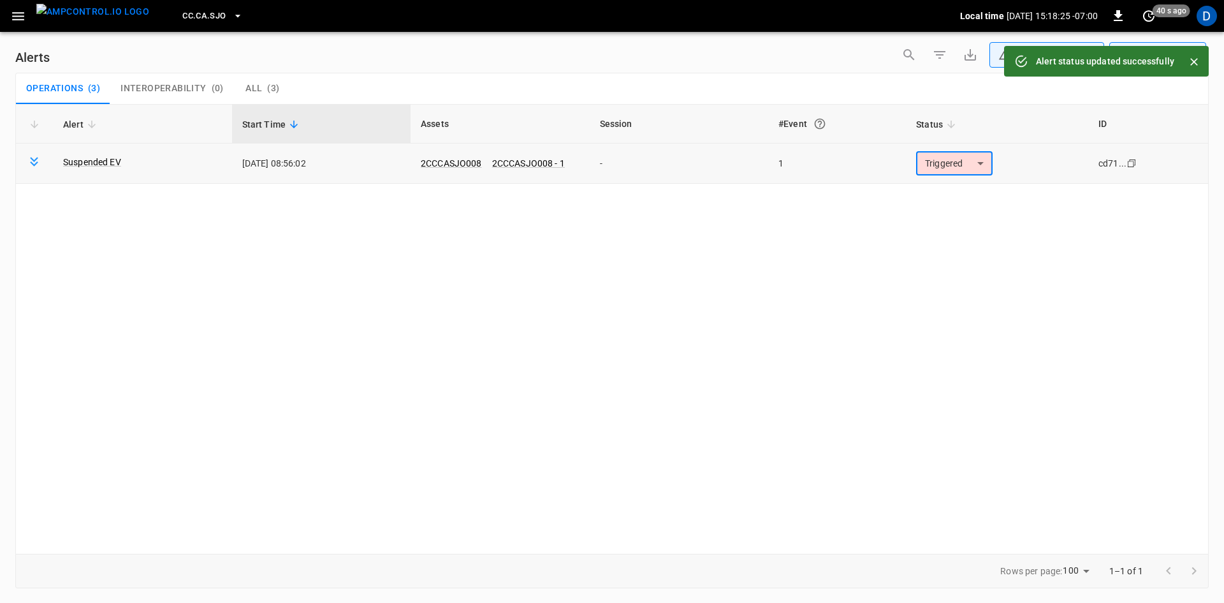
click at [954, 156] on body "**********" at bounding box center [612, 299] width 1224 height 598
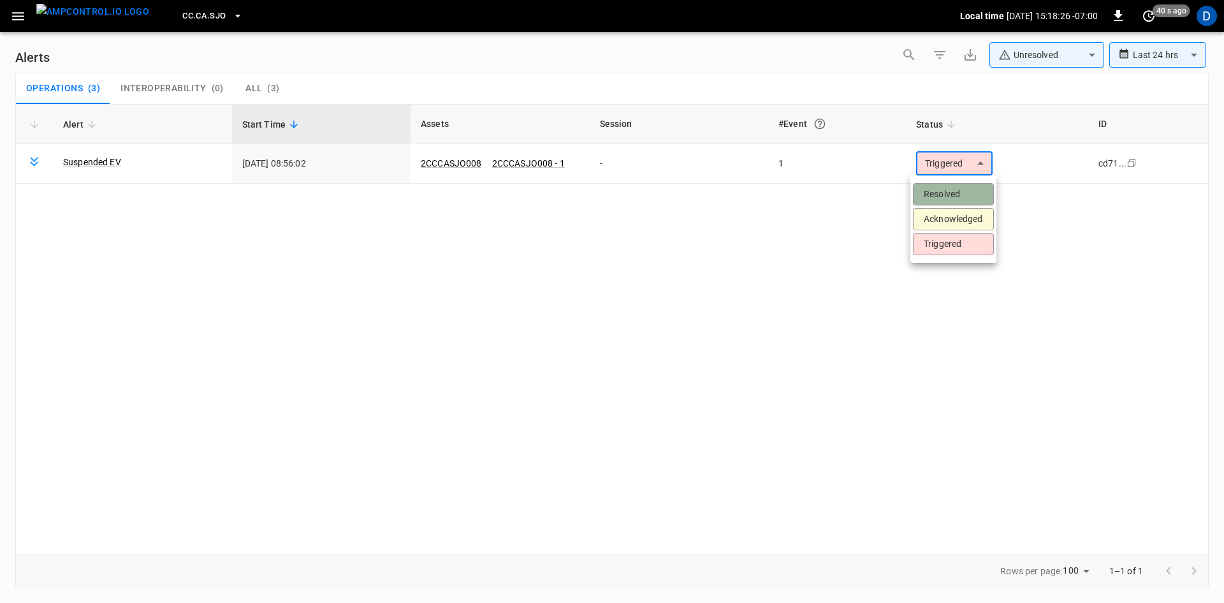
click at [951, 192] on li "Resolved" at bounding box center [953, 194] width 81 height 22
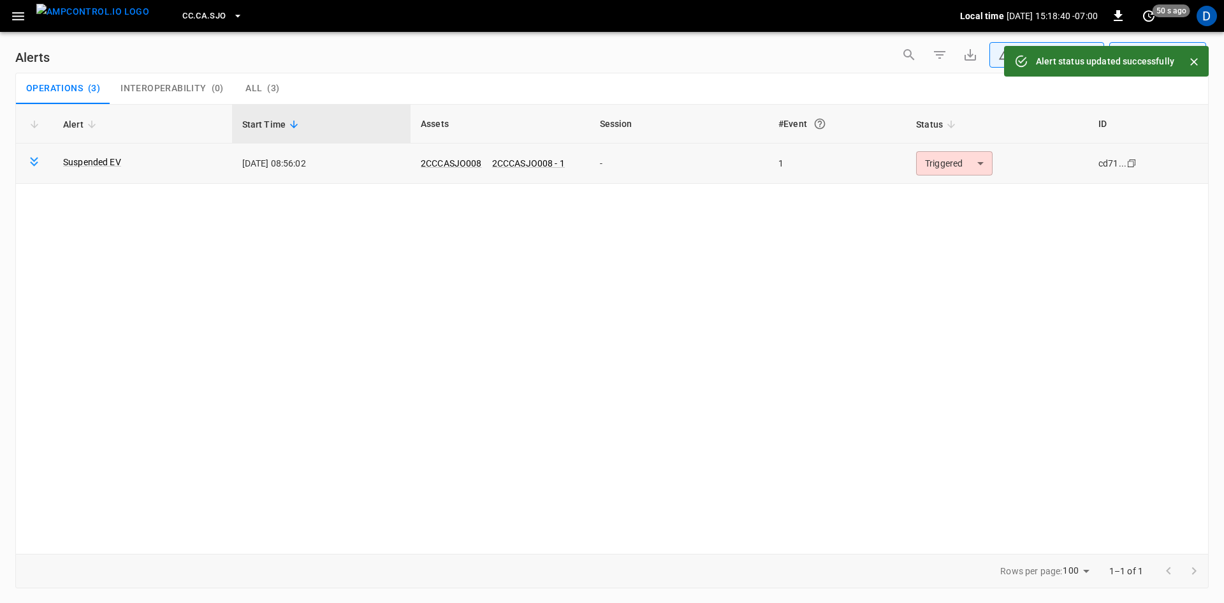
click at [931, 168] on body "**********" at bounding box center [612, 299] width 1224 height 598
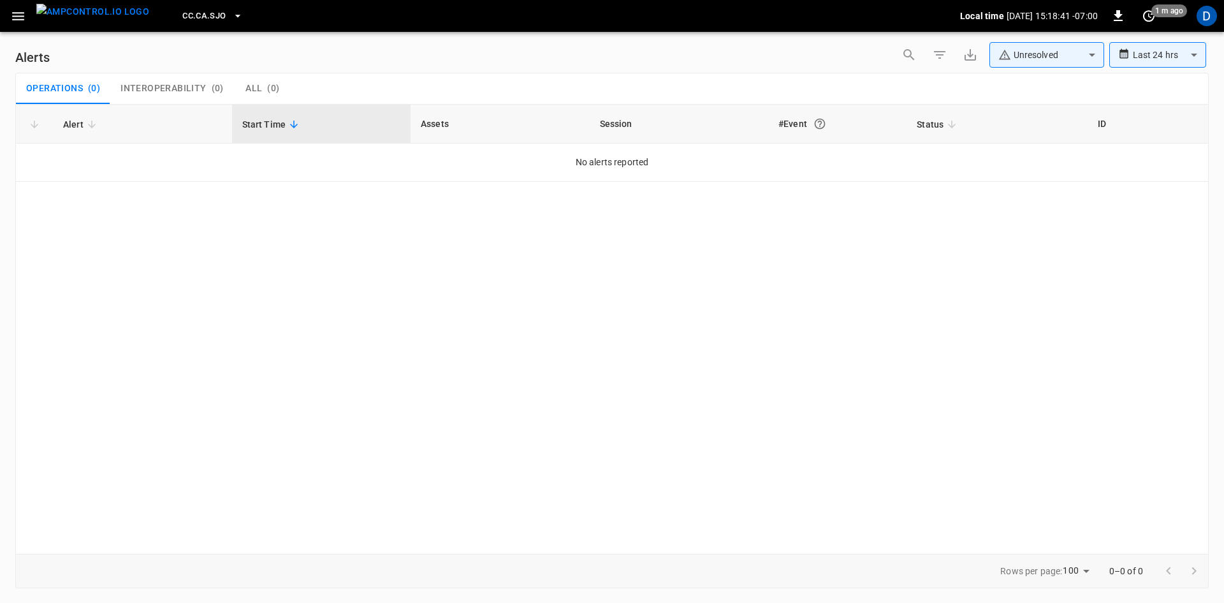
click at [937, 196] on div "Alert Start Time Assets Session #Event Status ID No alerts reported" at bounding box center [612, 328] width 1194 height 449
click at [26, 13] on button "button" at bounding box center [18, 16] width 26 height 24
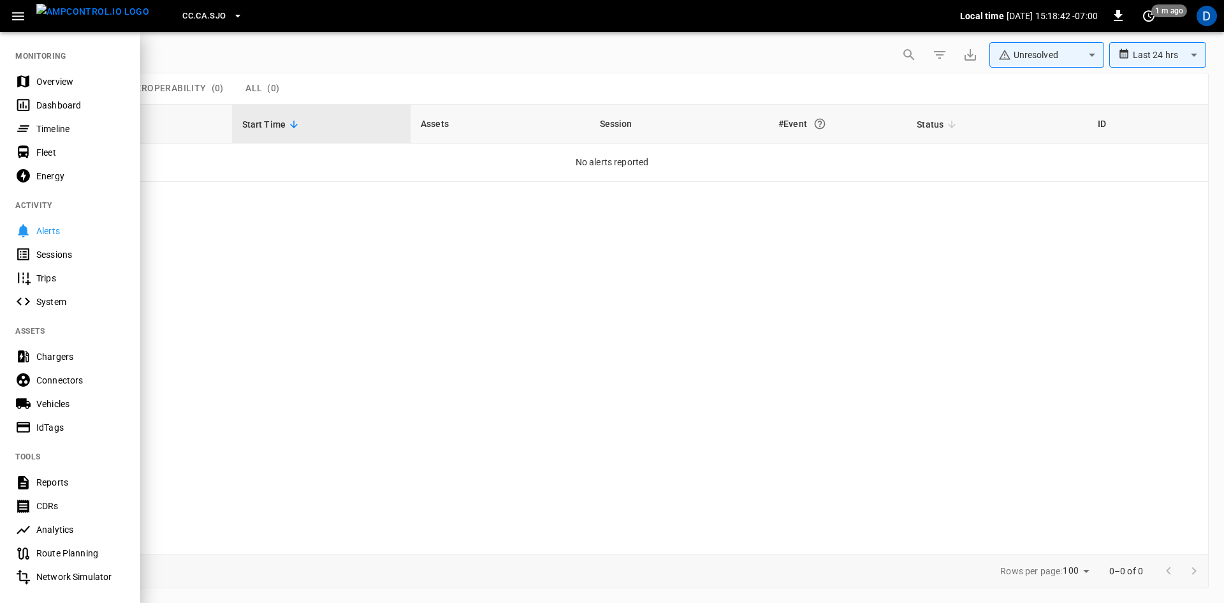
click at [68, 80] on div "Overview" at bounding box center [80, 81] width 89 height 13
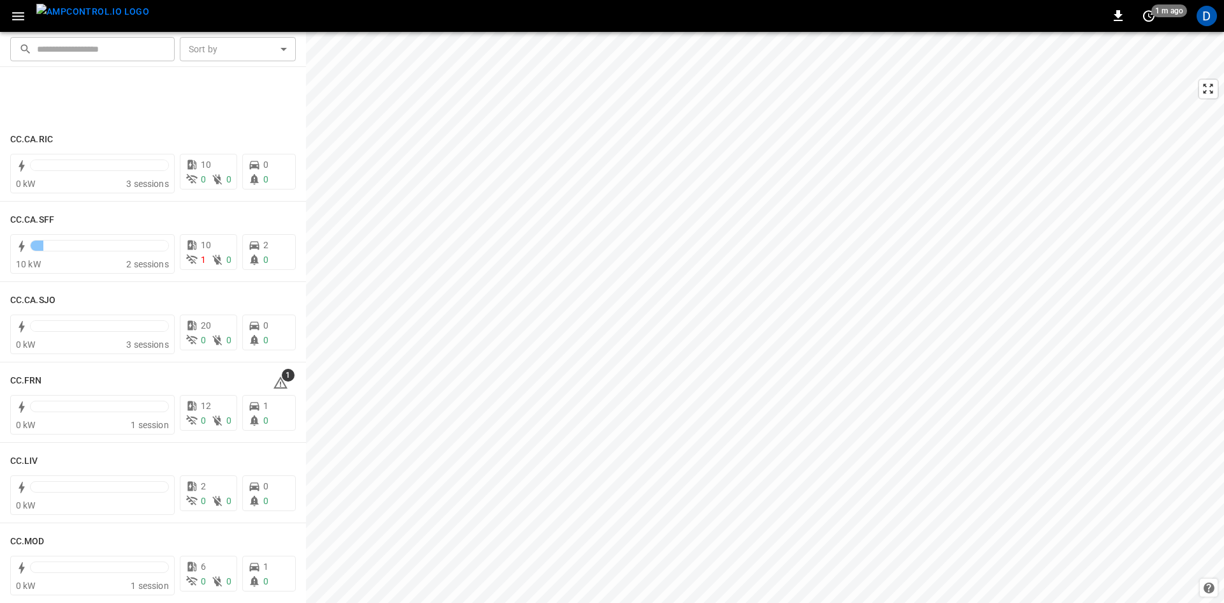
scroll to position [638, 0]
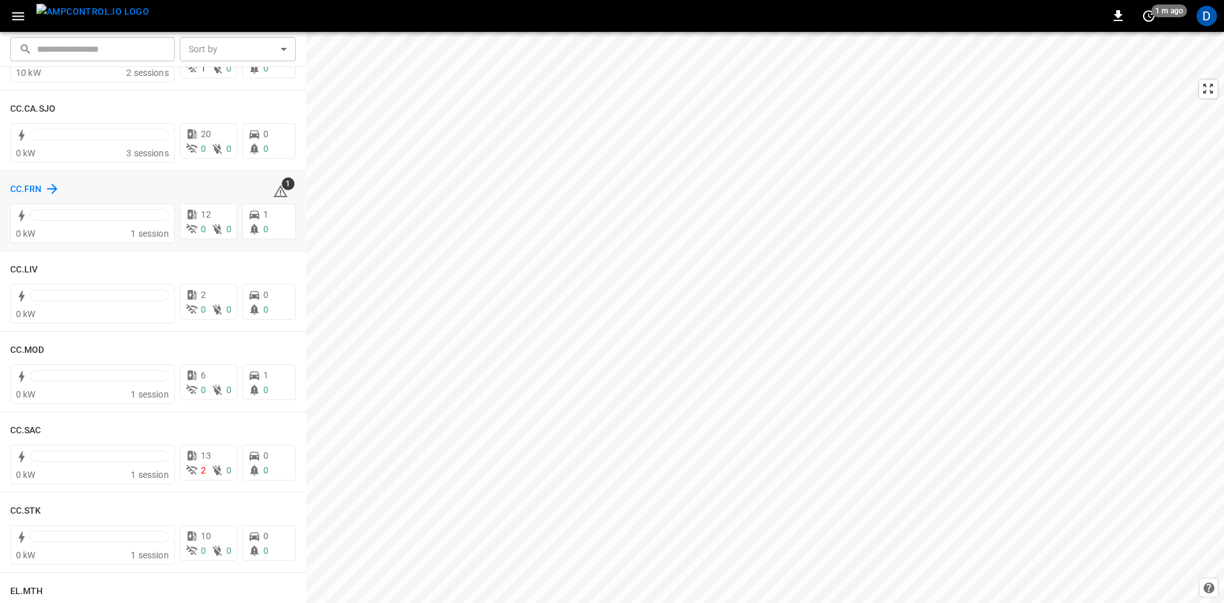
click at [32, 188] on h6 "CC.FRN" at bounding box center [26, 189] width 32 height 14
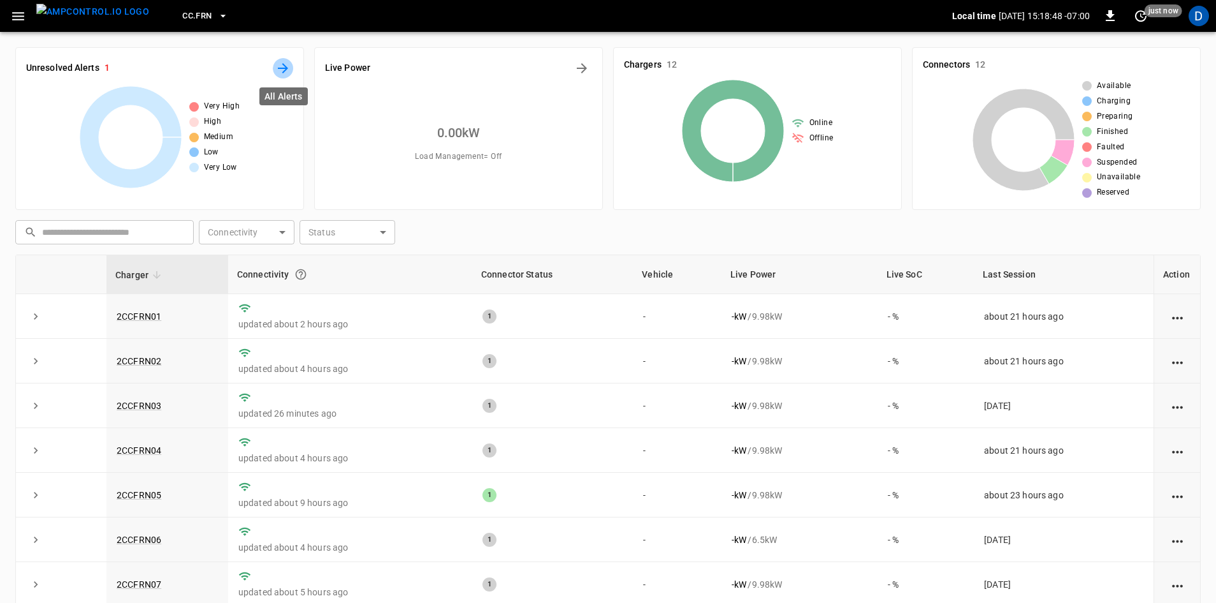
click at [278, 68] on icon "All Alerts" at bounding box center [283, 68] width 10 height 10
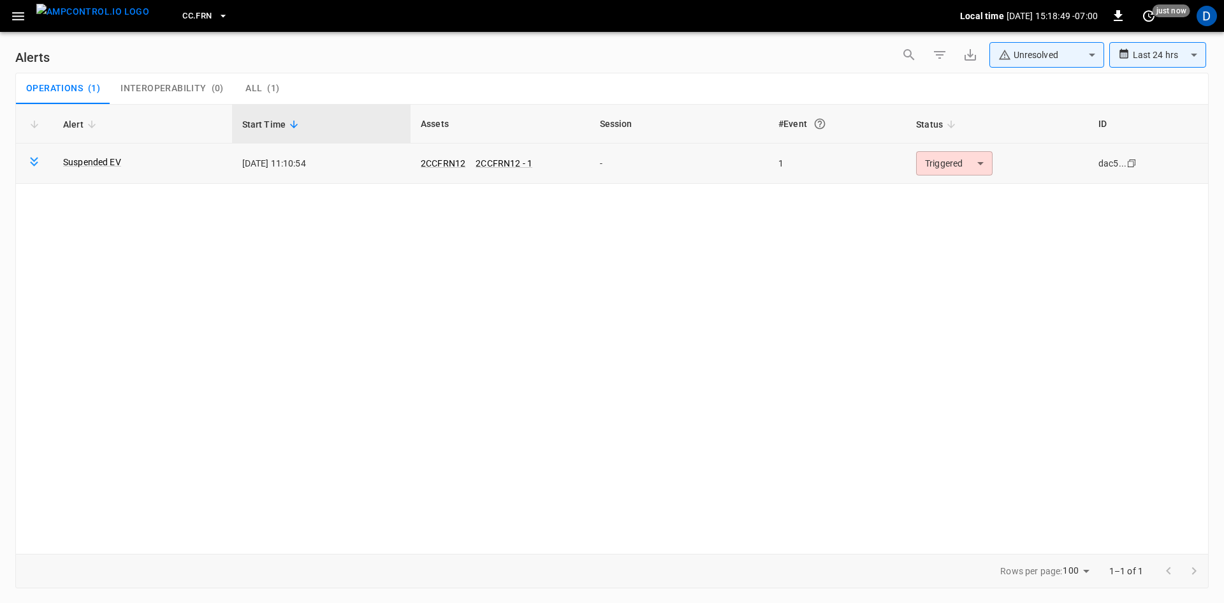
click at [962, 166] on body "**********" at bounding box center [612, 299] width 1224 height 598
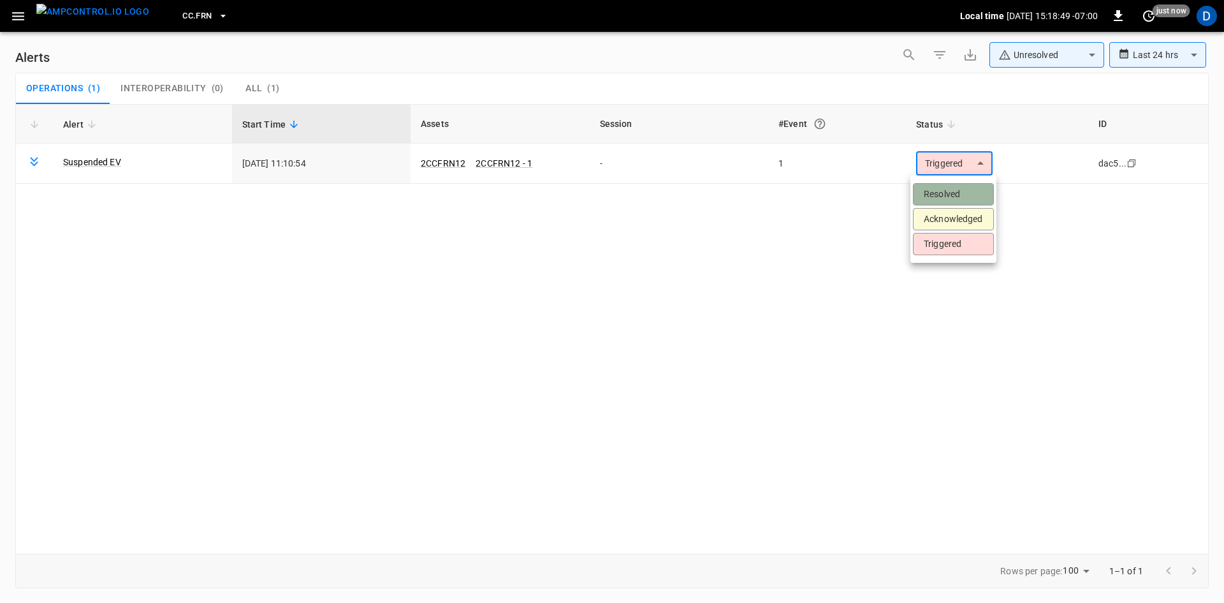
click at [951, 188] on li "Resolved" at bounding box center [953, 194] width 81 height 22
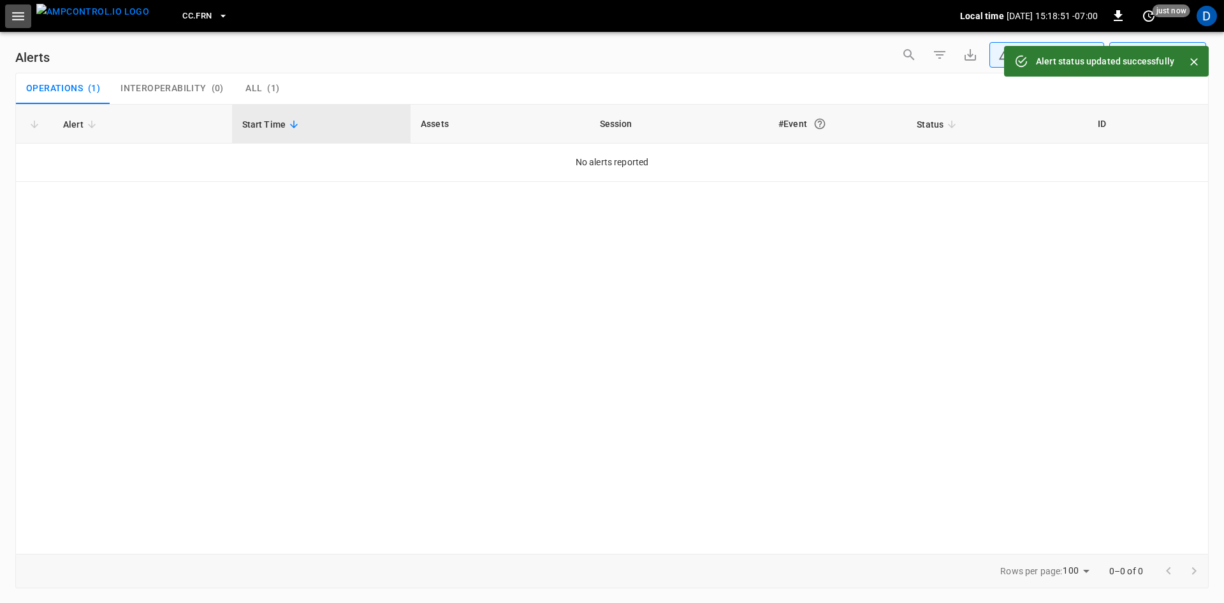
click at [10, 22] on icon "button" at bounding box center [18, 16] width 16 height 16
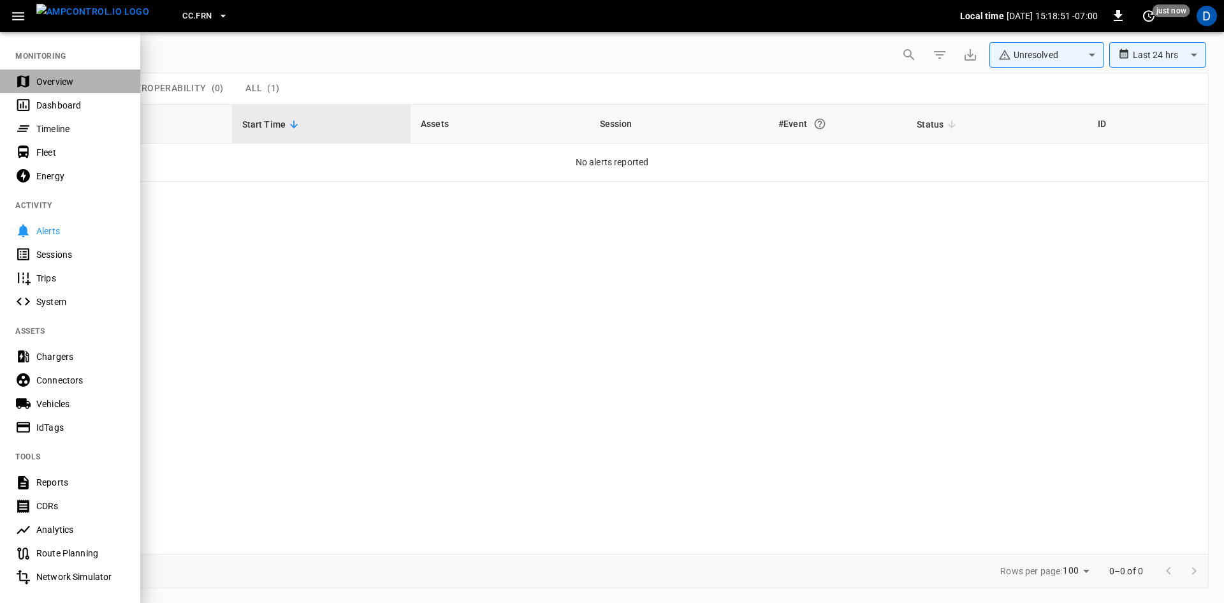
click at [36, 76] on div "Overview" at bounding box center [70, 81] width 140 height 24
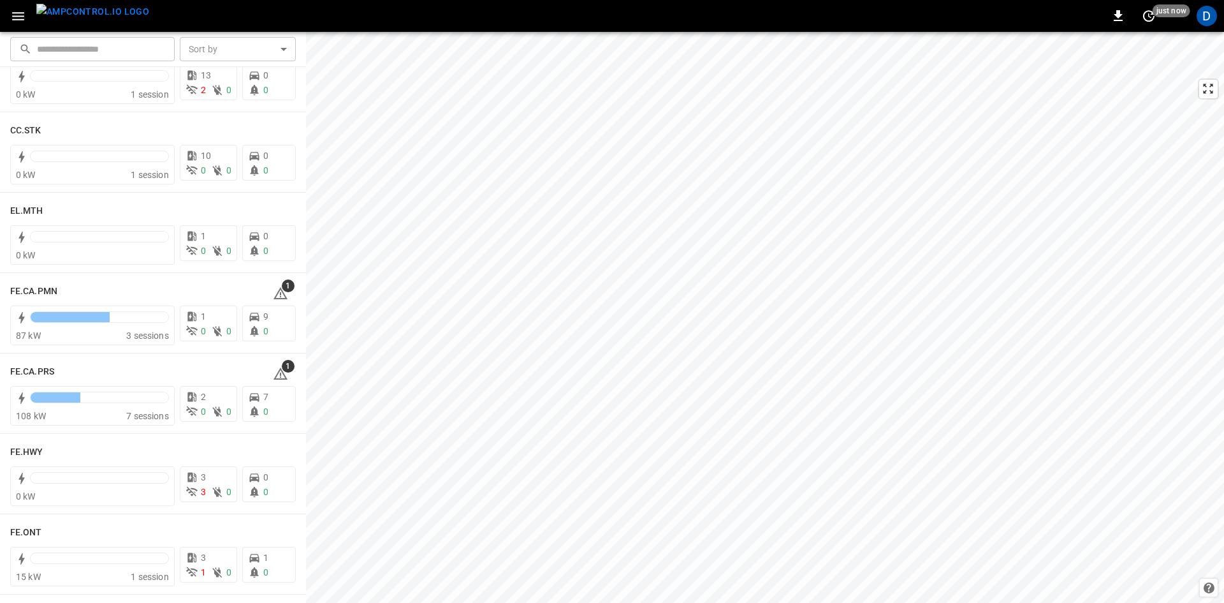
scroll to position [1084, 0]
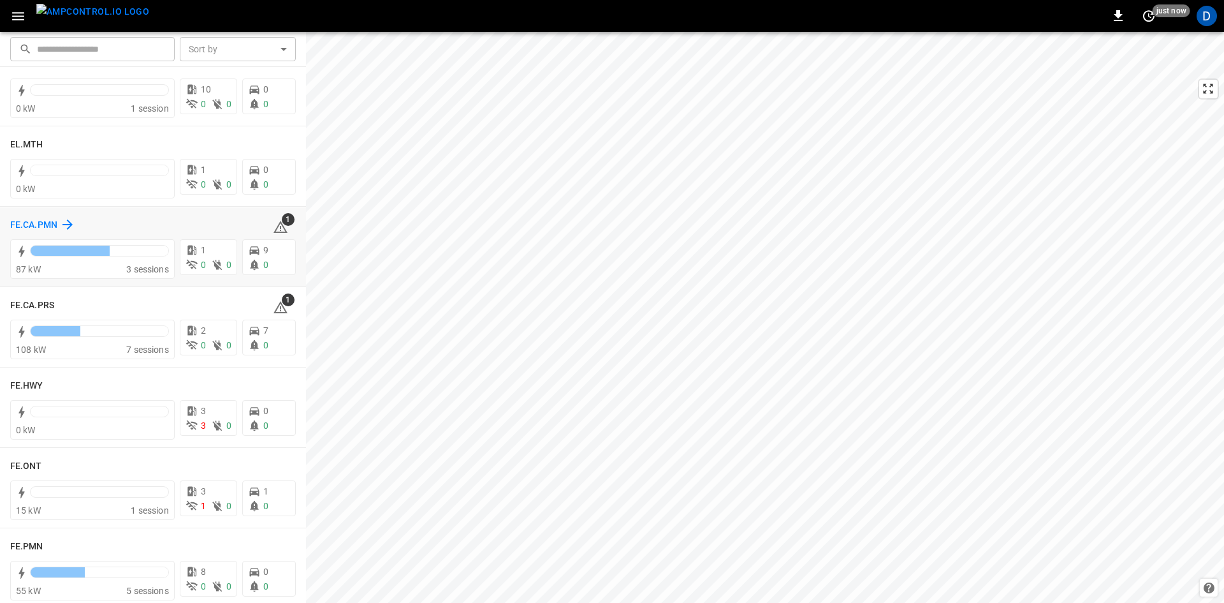
click at [52, 226] on h6 "FE.CA.PMN" at bounding box center [33, 225] width 47 height 14
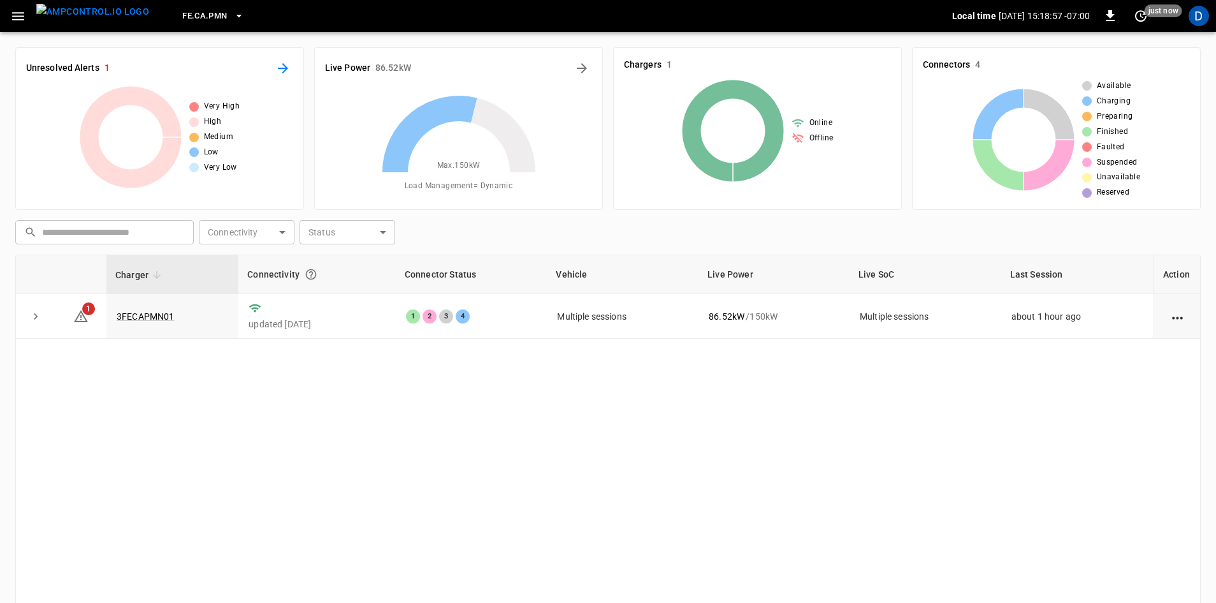
click at [280, 68] on icon "All Alerts" at bounding box center [283, 68] width 10 height 10
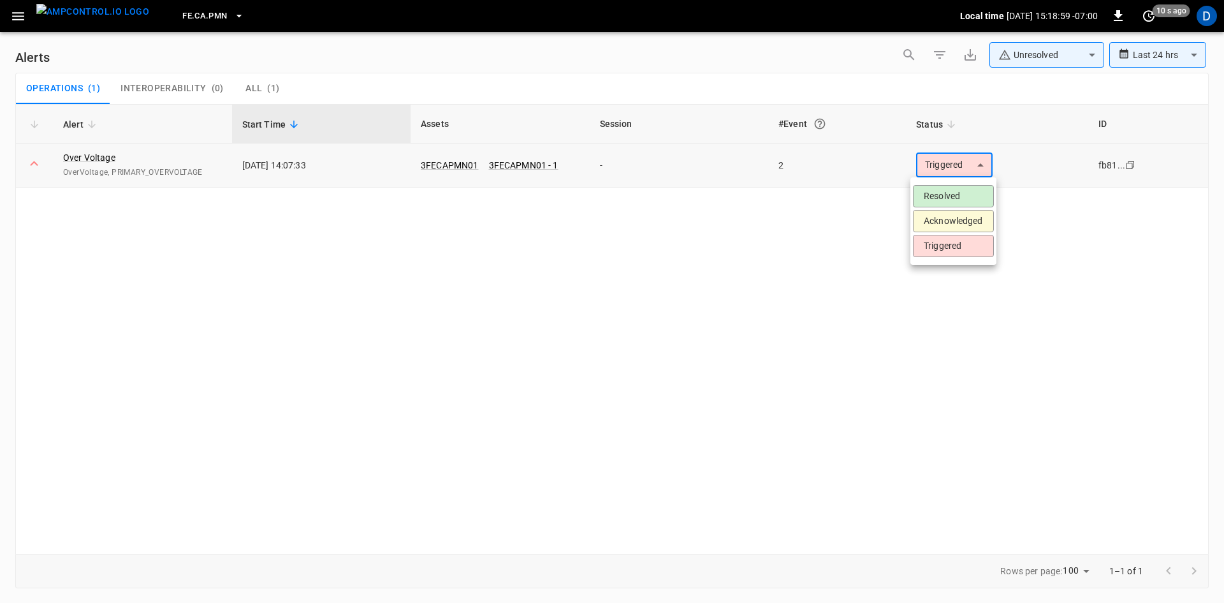
click at [972, 161] on body "**********" at bounding box center [612, 299] width 1224 height 598
click at [953, 191] on li "Resolved" at bounding box center [953, 196] width 81 height 22
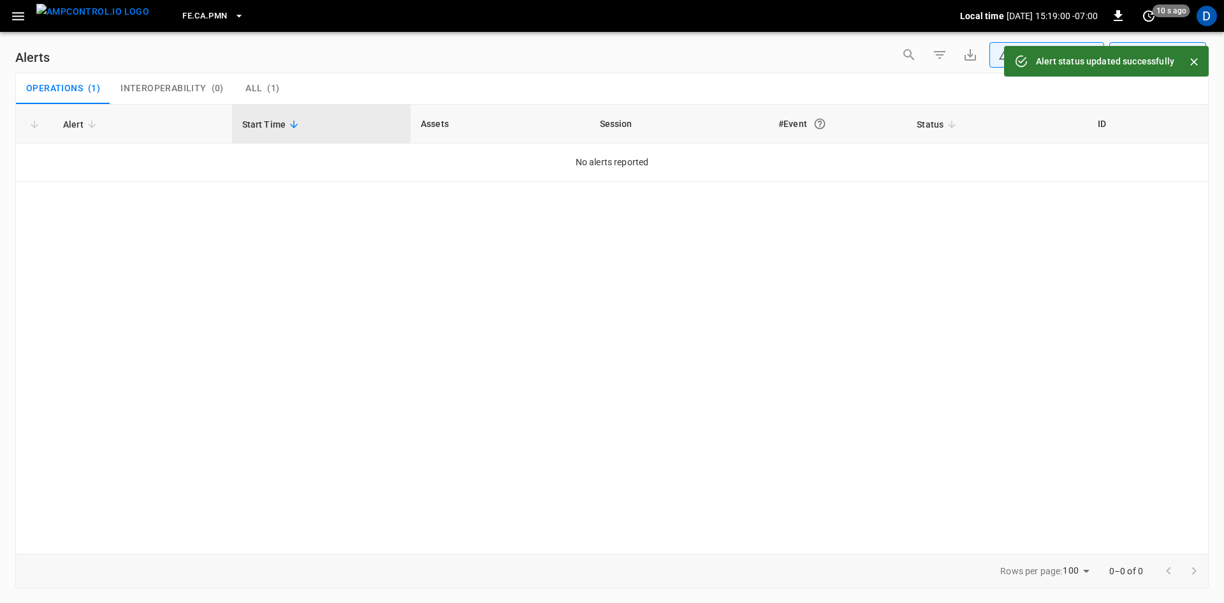
click at [202, 22] on span "FE.CA.PMN" at bounding box center [204, 16] width 45 height 15
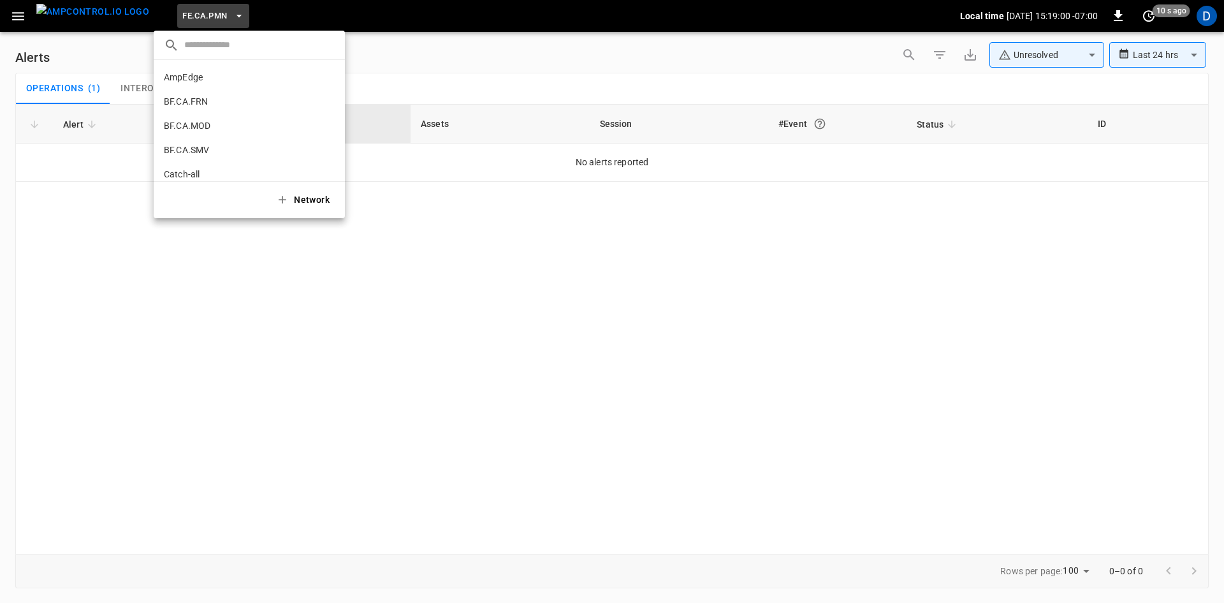
scroll to position [457, 0]
click at [208, 101] on p "FE.CA.PRS" at bounding box center [226, 105] width 124 height 13
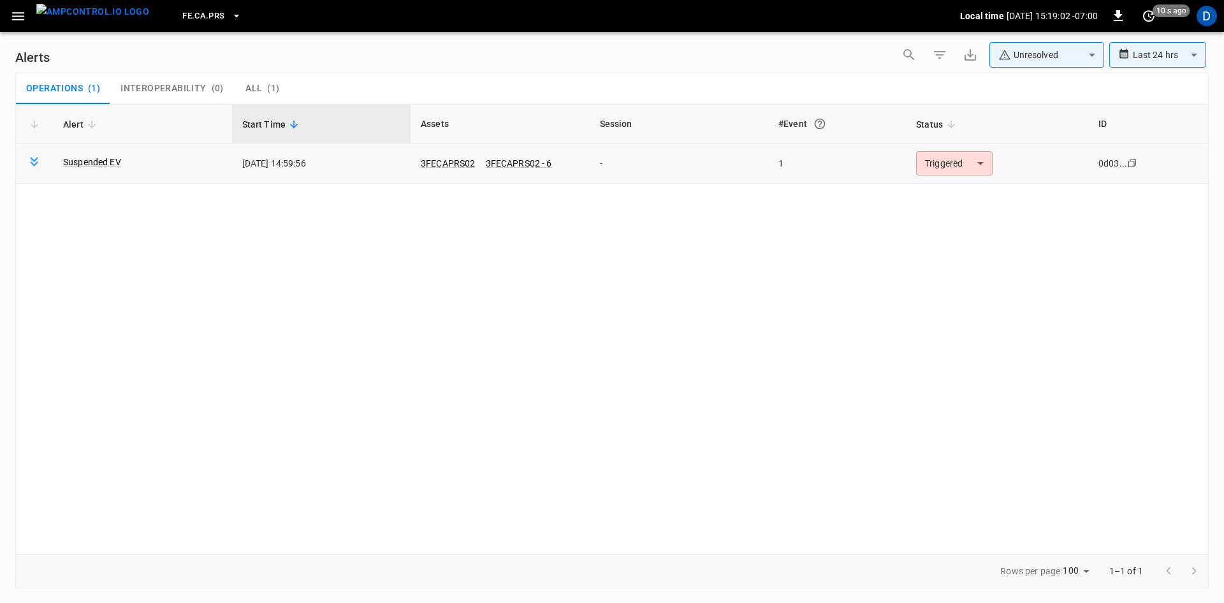
click at [959, 167] on body "**********" at bounding box center [612, 299] width 1224 height 598
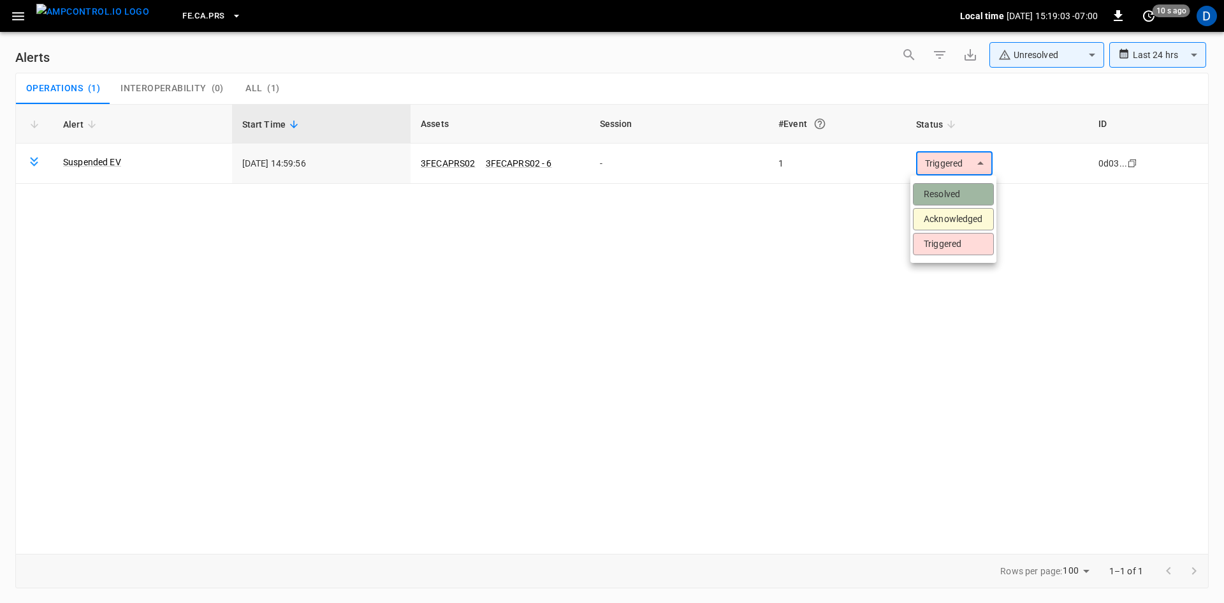
click at [952, 193] on li "Resolved" at bounding box center [953, 194] width 81 height 22
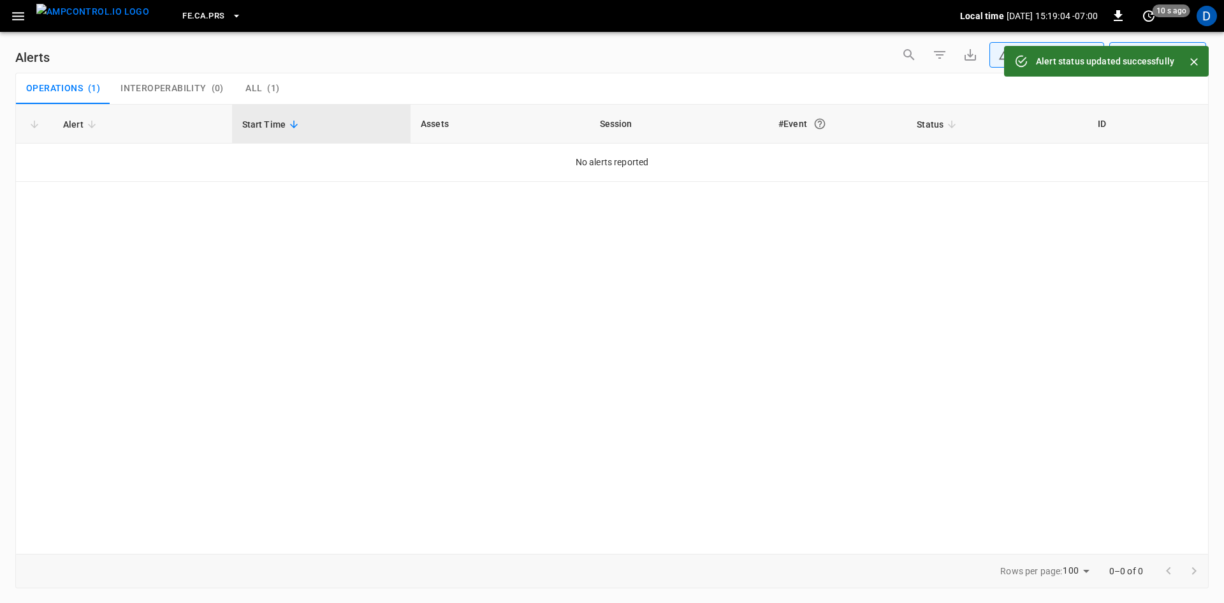
click at [15, 18] on icon "button" at bounding box center [18, 16] width 16 height 16
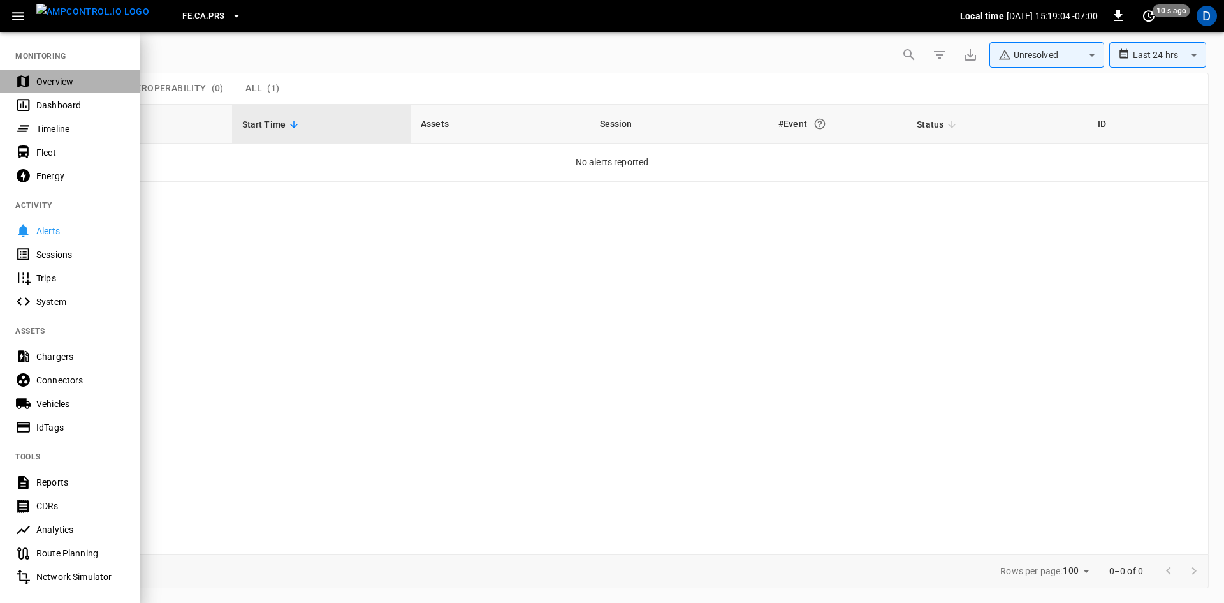
click at [49, 78] on div "Overview" at bounding box center [80, 81] width 89 height 13
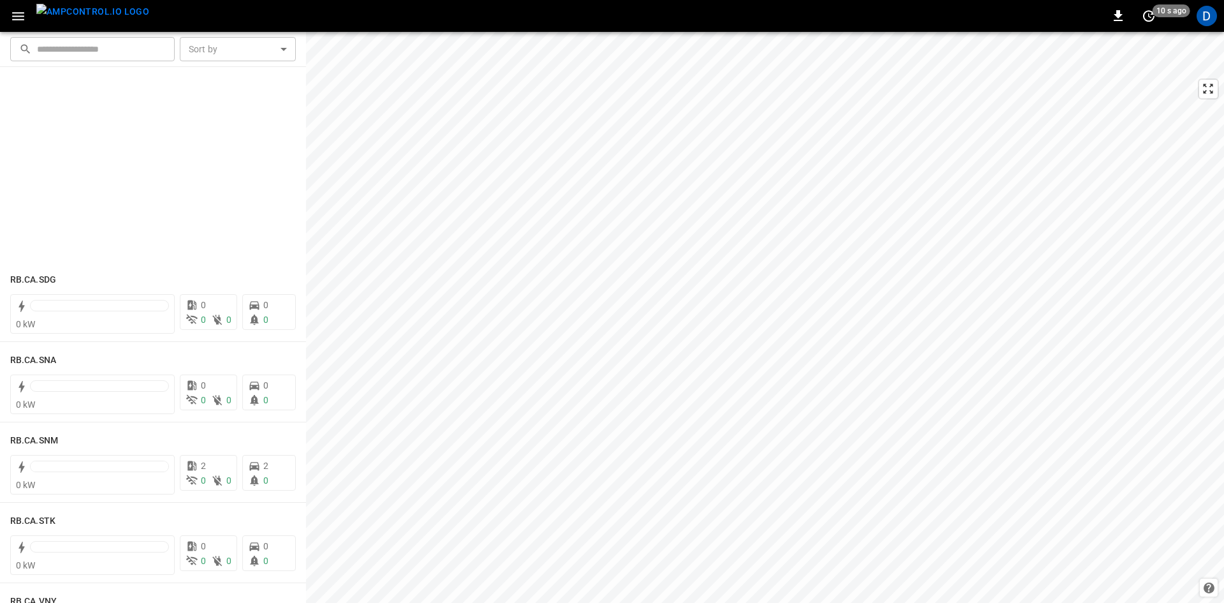
scroll to position [2359, 0]
